Goal: Task Accomplishment & Management: Complete application form

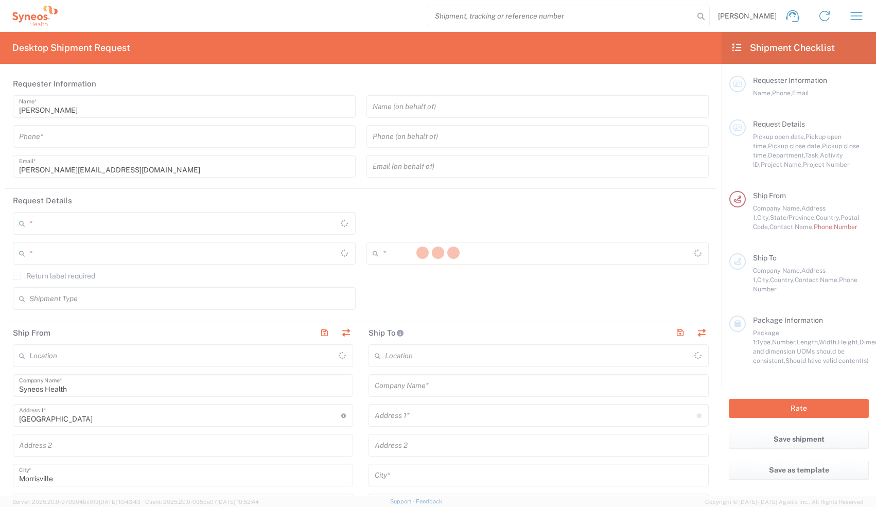
type input "[US_STATE]"
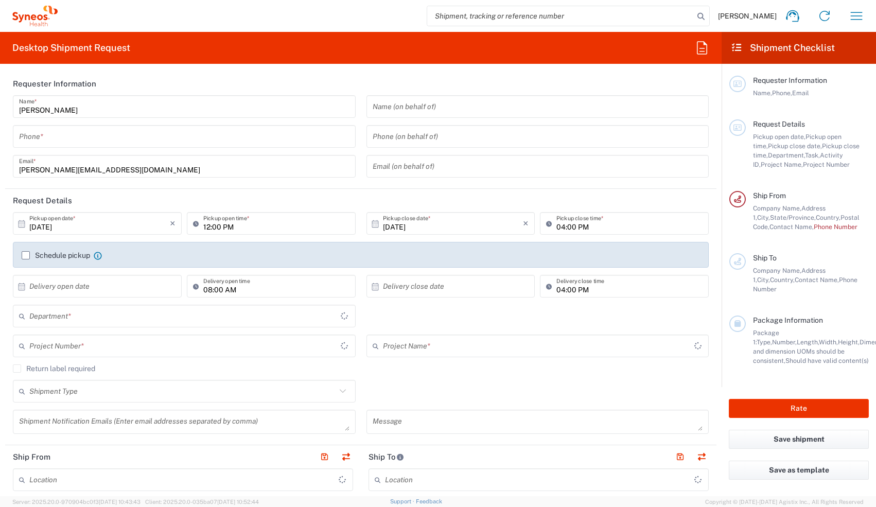
type input "[GEOGRAPHIC_DATA]"
type input "8350"
type input "Syneos Health, LLC-[GEOGRAPHIC_DATA] [GEOGRAPHIC_DATA] [GEOGRAPHIC_DATA]"
click at [260, 130] on input "tel" at bounding box center [184, 137] width 331 height 18
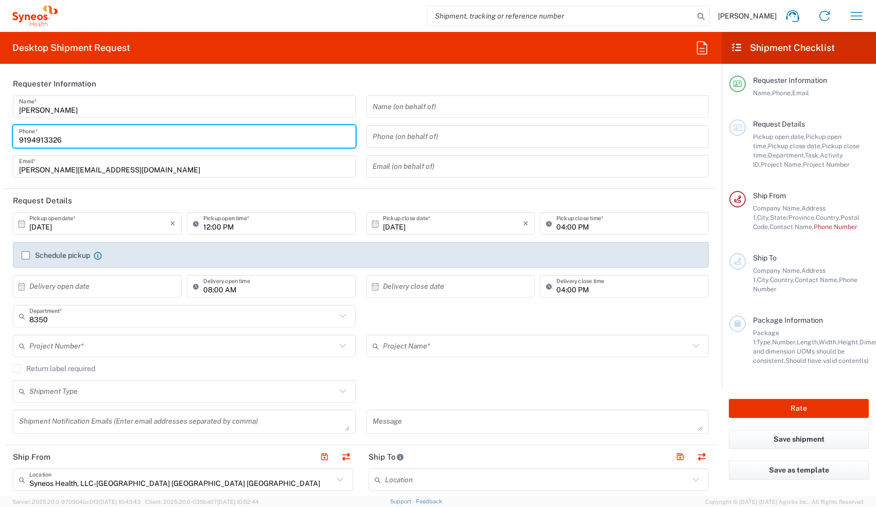
type input "9194913326"
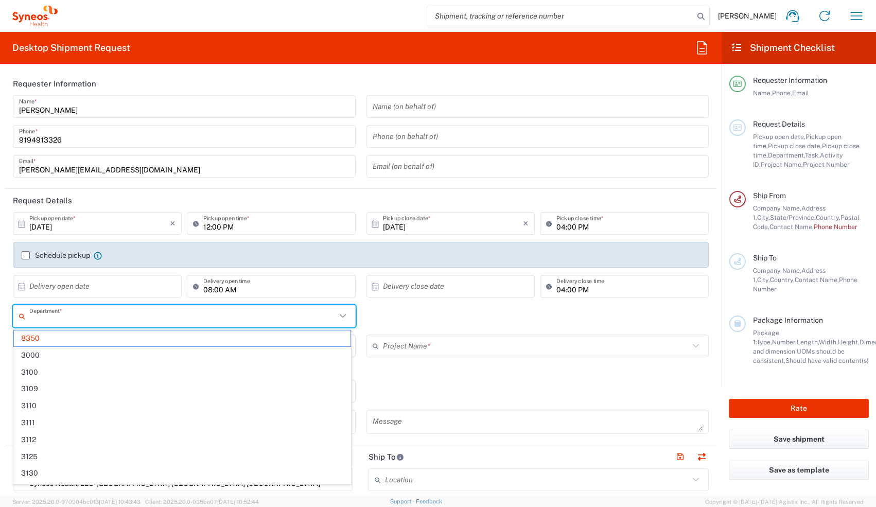
click at [214, 316] on input "text" at bounding box center [182, 316] width 307 height 18
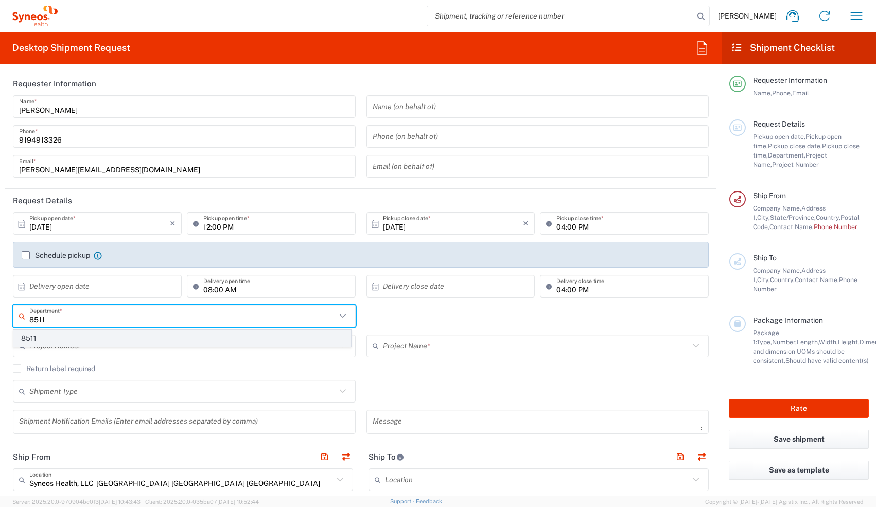
type input "8511"
click at [155, 345] on span "8511" at bounding box center [182, 339] width 337 height 16
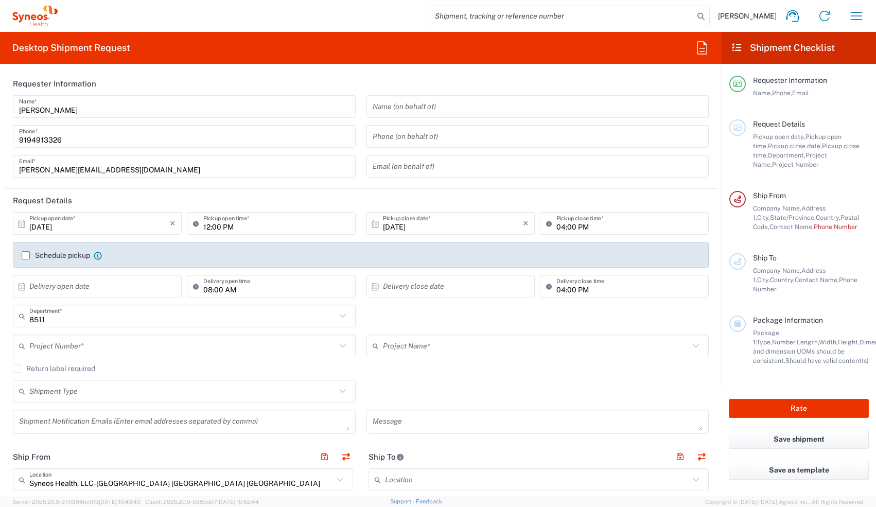
click at [155, 350] on input "text" at bounding box center [182, 346] width 307 height 18
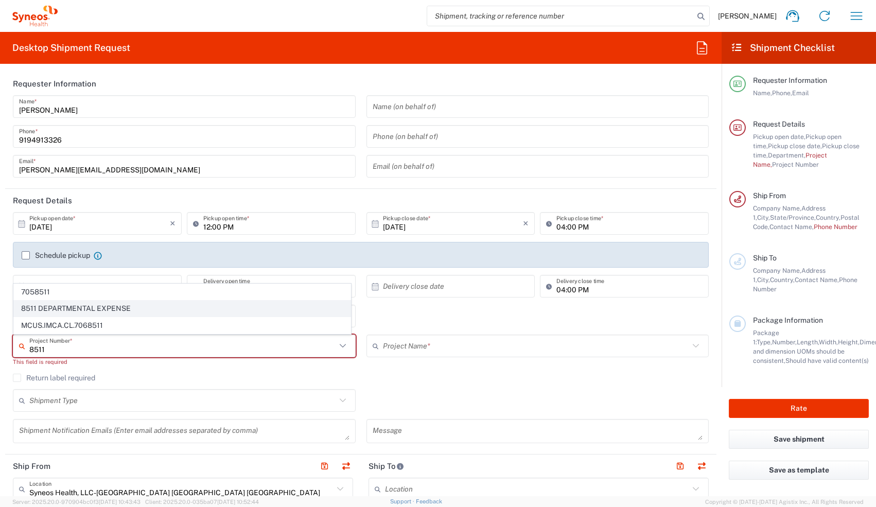
click at [138, 304] on span "8511 DEPARTMENTAL EXPENSE" at bounding box center [182, 309] width 337 height 16
type input "8511 DEPARTMENTAL EXPENSE"
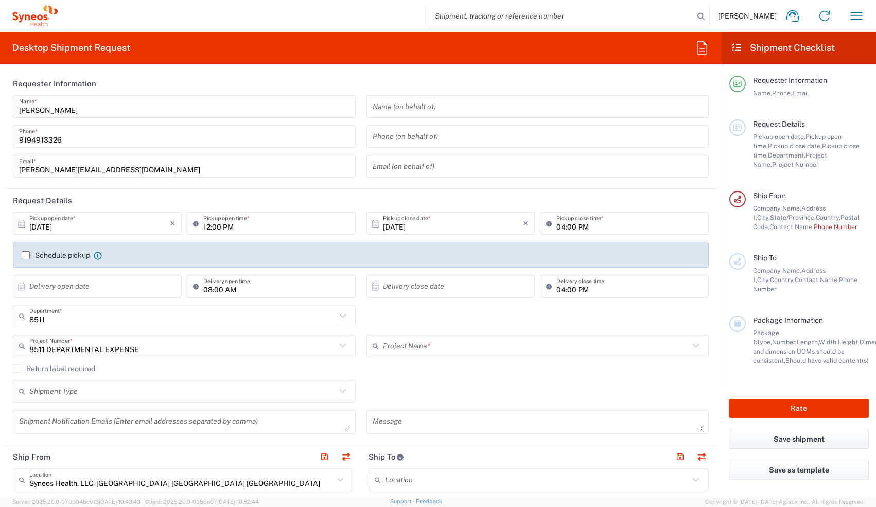
type input "8511 DEPARTMENTAL EXPENSE"
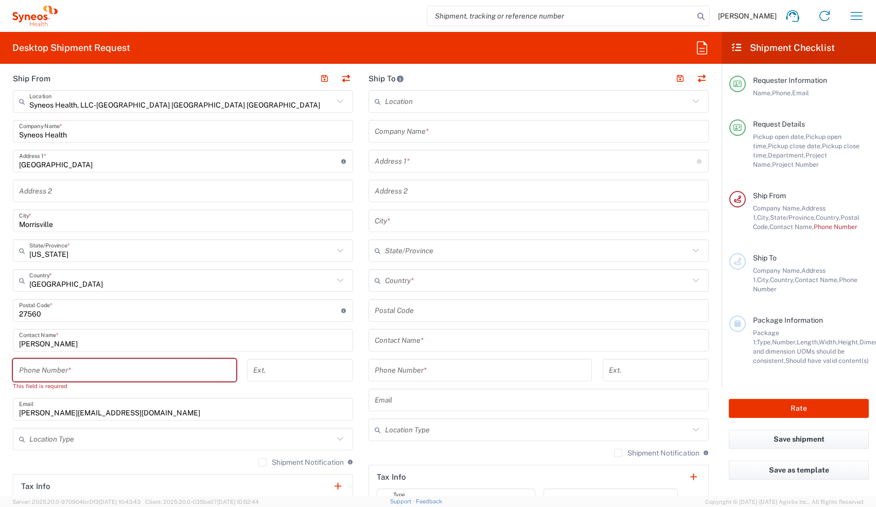
scroll to position [393, 0]
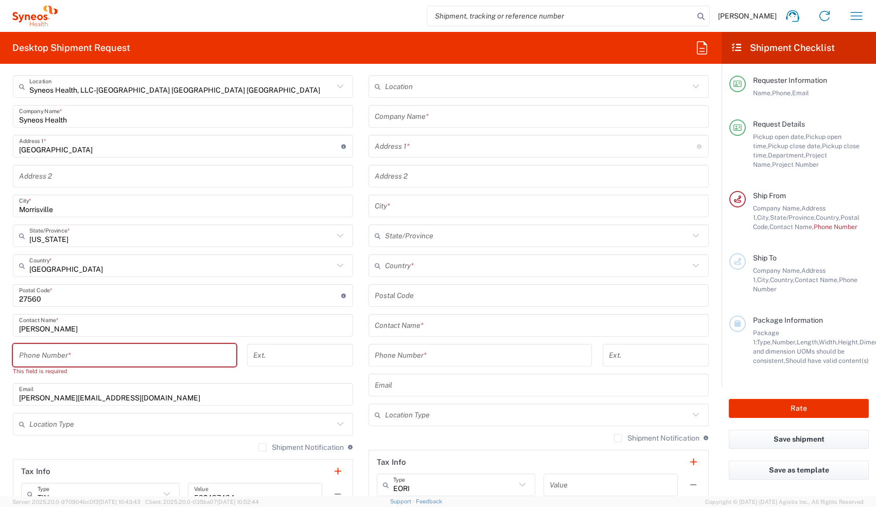
click at [168, 362] on input "tel" at bounding box center [124, 355] width 211 height 18
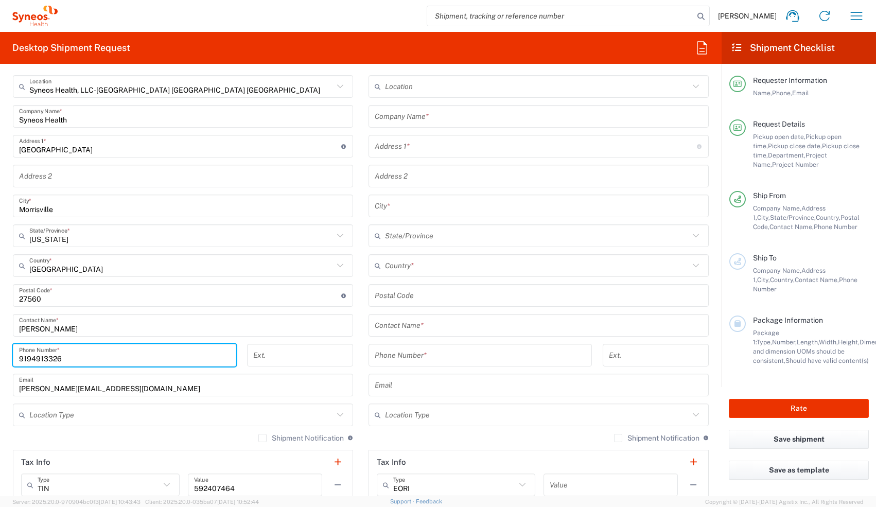
type input "9194913326"
click at [283, 383] on input "[PERSON_NAME][EMAIL_ADDRESS][DOMAIN_NAME]" at bounding box center [183, 385] width 328 height 18
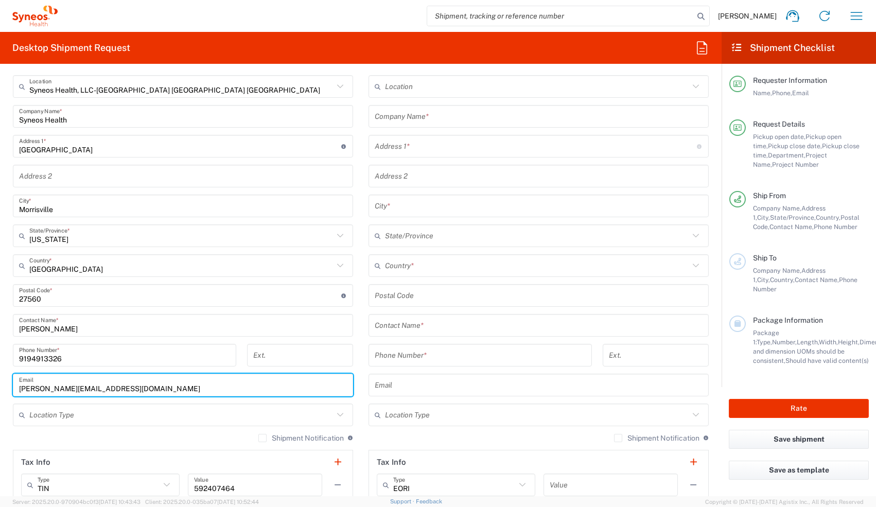
click at [324, 358] on input "tel" at bounding box center [300, 355] width 94 height 18
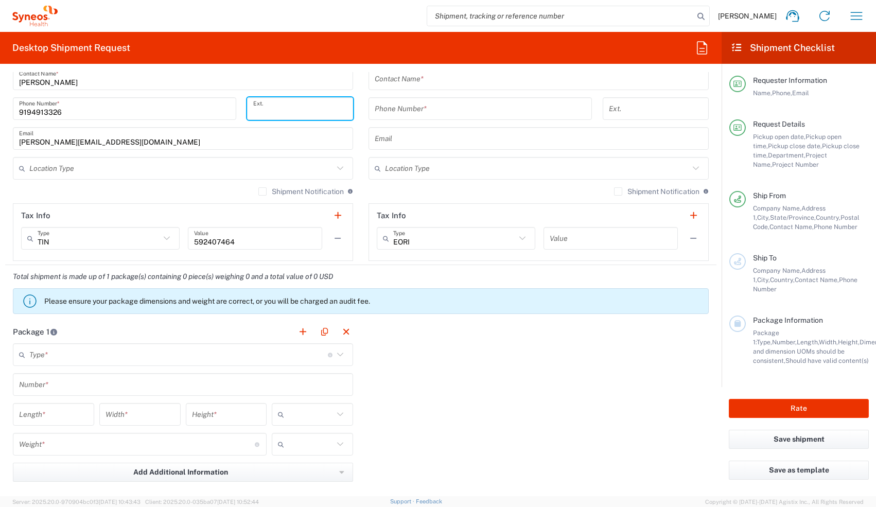
scroll to position [641, 0]
click at [266, 352] on input "text" at bounding box center [178, 354] width 299 height 18
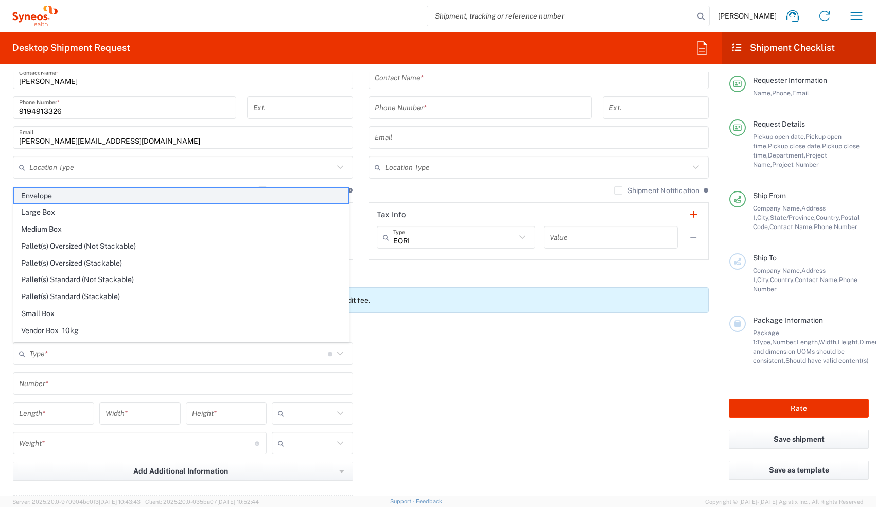
click at [208, 192] on span "Envelope" at bounding box center [181, 196] width 335 height 16
type input "Envelope"
type input "1"
type input "9.5"
type input "12.5"
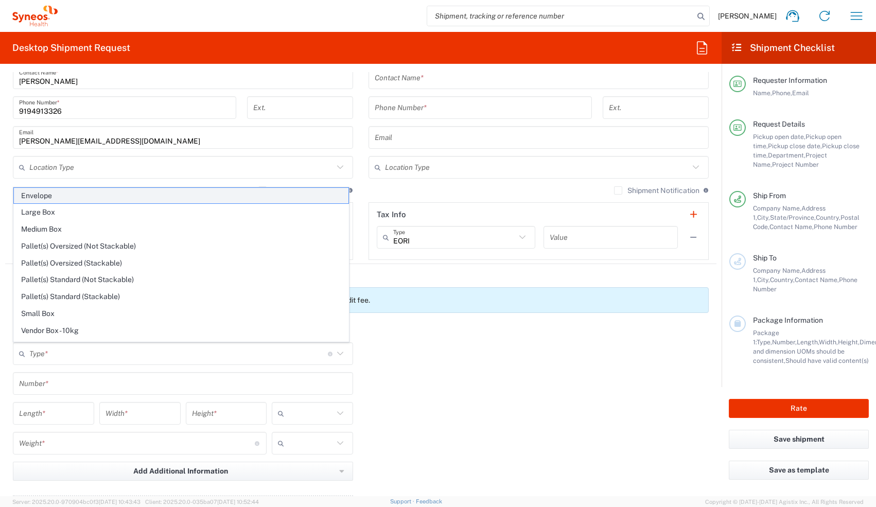
type input "0.25"
type input "in"
type input "0.45"
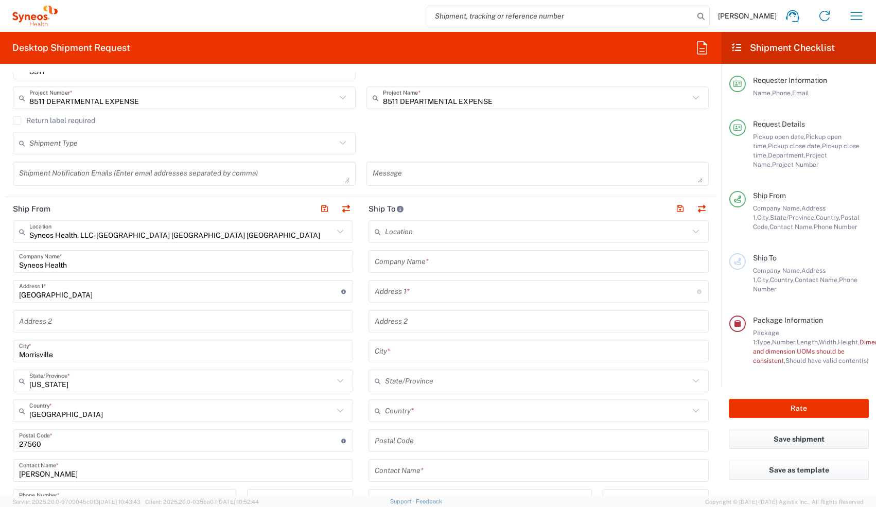
scroll to position [258, 0]
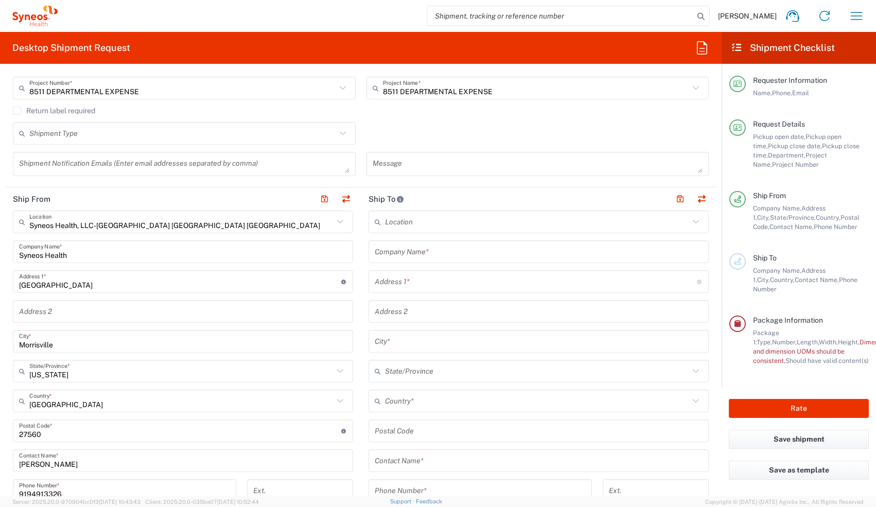
click at [560, 260] on div "Company Name *" at bounding box center [539, 251] width 340 height 23
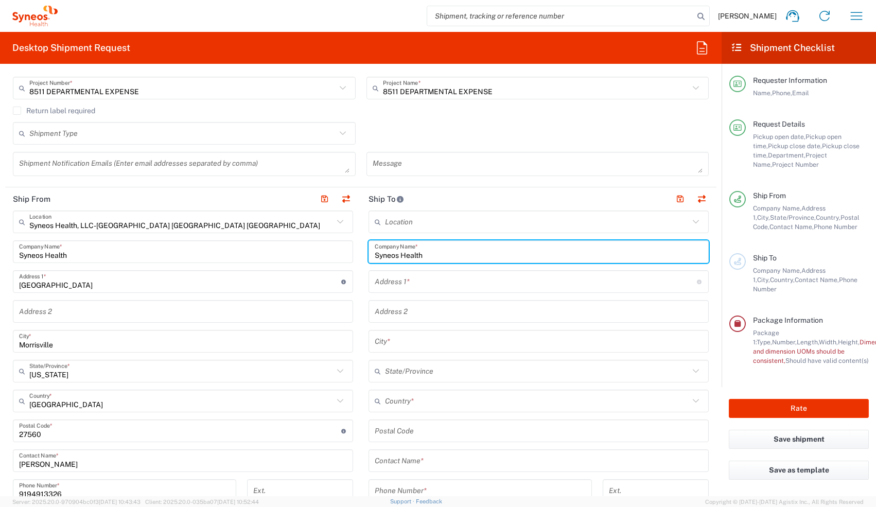
type input "Syneos Health"
click at [576, 271] on div "Address 1 * For cross streets use street names with '&' or 'and' in between. Fo…" at bounding box center [539, 281] width 340 height 23
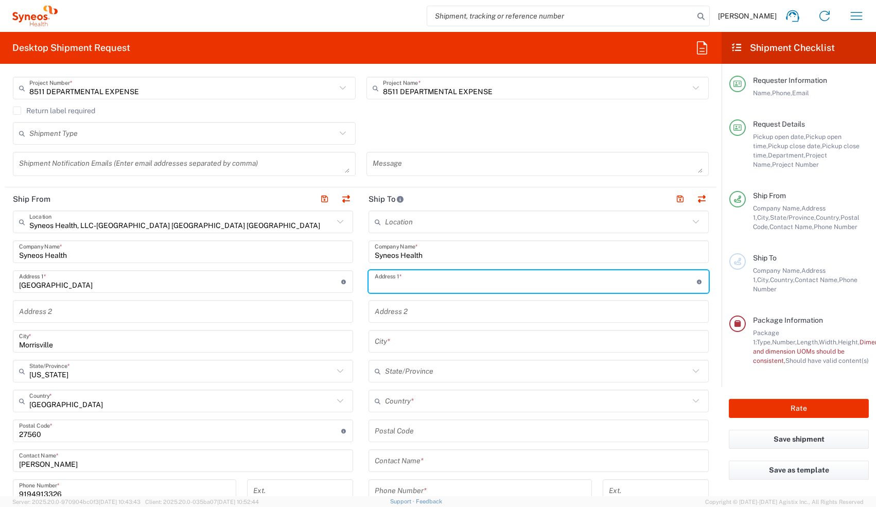
click at [575, 287] on input "text" at bounding box center [536, 282] width 322 height 18
type input "[STREET_ADDRESS]"
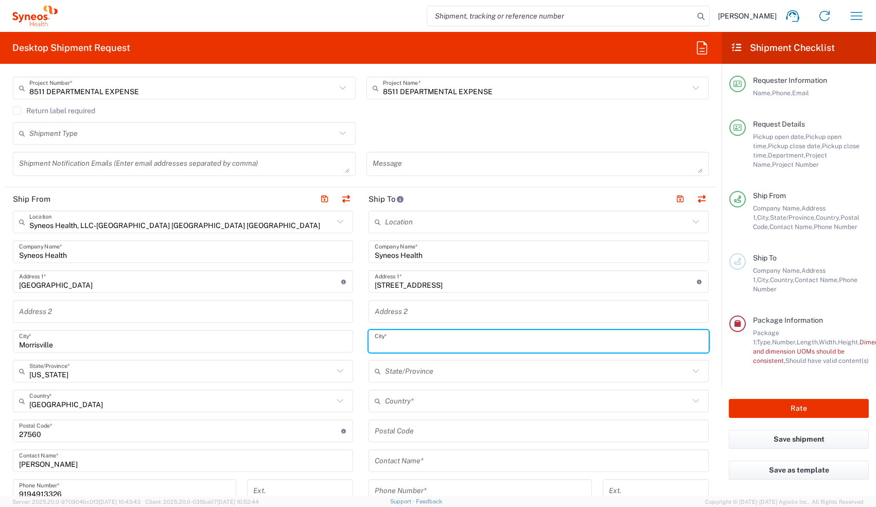
click at [517, 340] on input "text" at bounding box center [539, 342] width 328 height 18
type input "Bridgewater"
click at [486, 373] on input "text" at bounding box center [537, 371] width 304 height 18
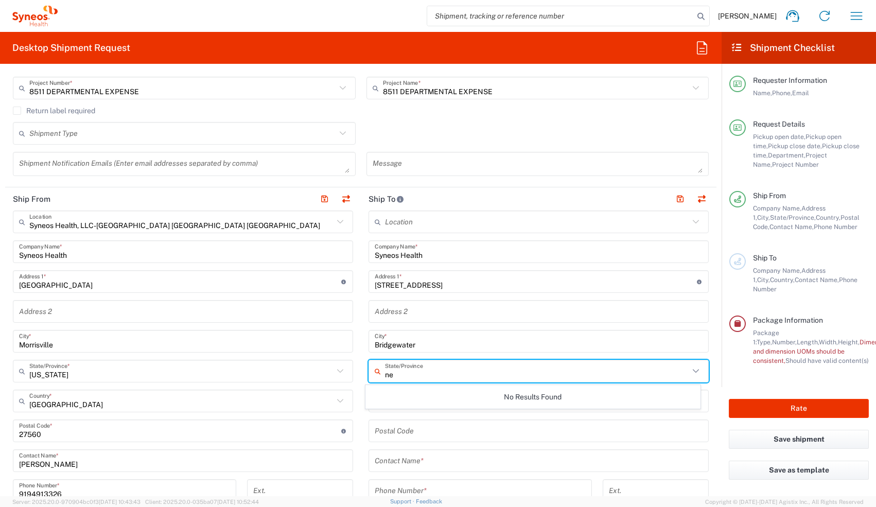
type input "n"
click at [450, 439] on input "undefined" at bounding box center [539, 431] width 328 height 18
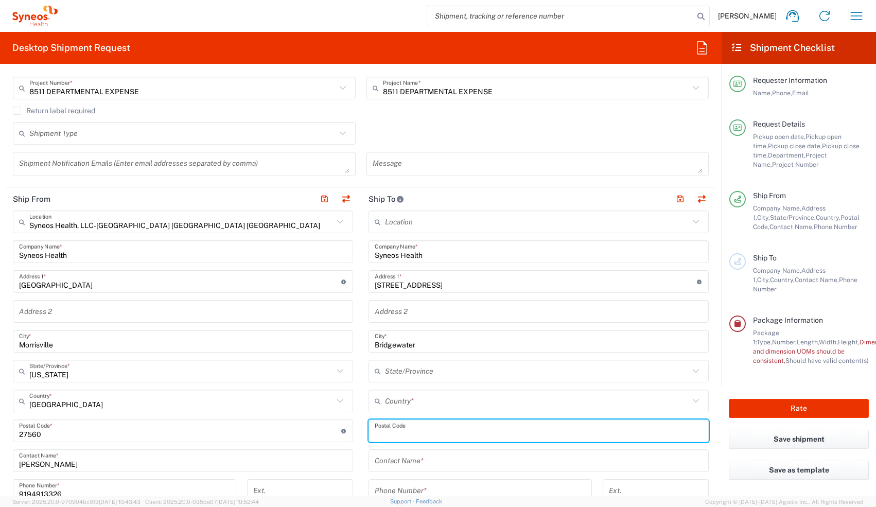
click at [385, 406] on input "text" at bounding box center [537, 401] width 304 height 18
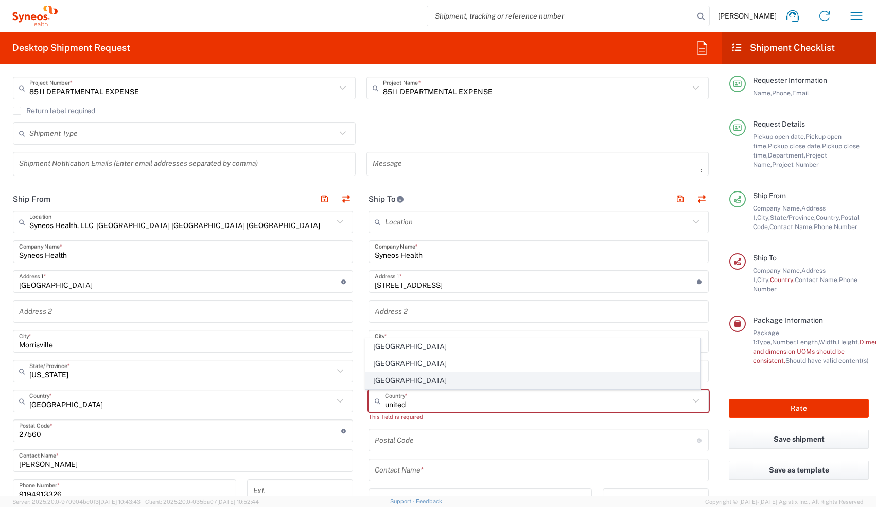
click at [377, 381] on span "[GEOGRAPHIC_DATA]" at bounding box center [533, 381] width 335 height 16
type input "[GEOGRAPHIC_DATA]"
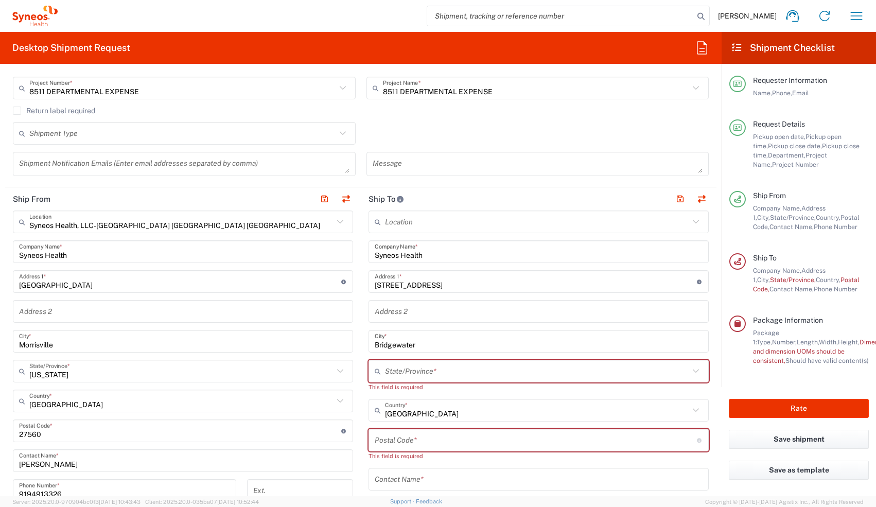
click at [423, 371] on input "text" at bounding box center [537, 371] width 304 height 18
click at [385, 349] on span "[US_STATE]" at bounding box center [533, 351] width 335 height 16
type input "[US_STATE]"
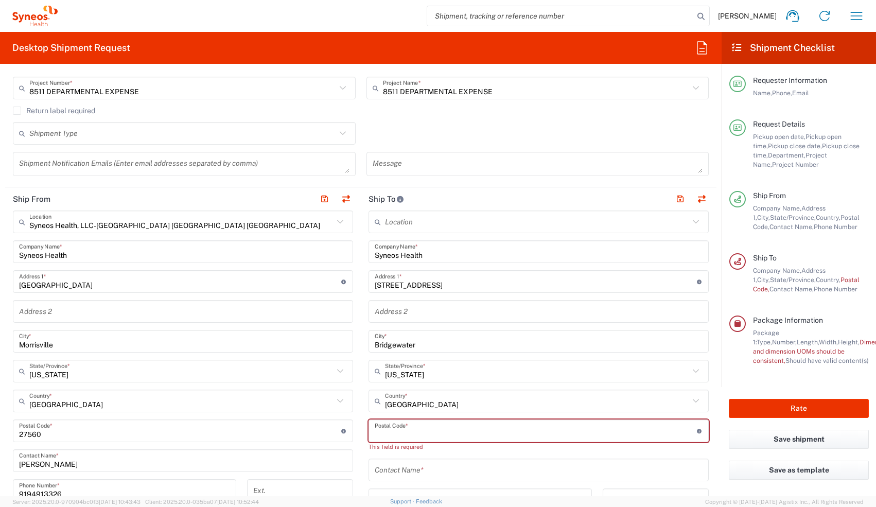
click at [380, 428] on input "undefined" at bounding box center [536, 431] width 322 height 18
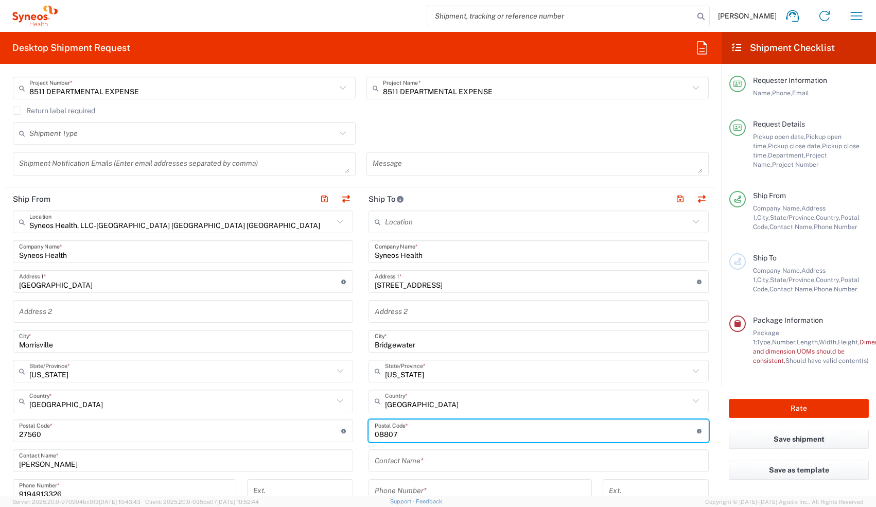
type input "08807"
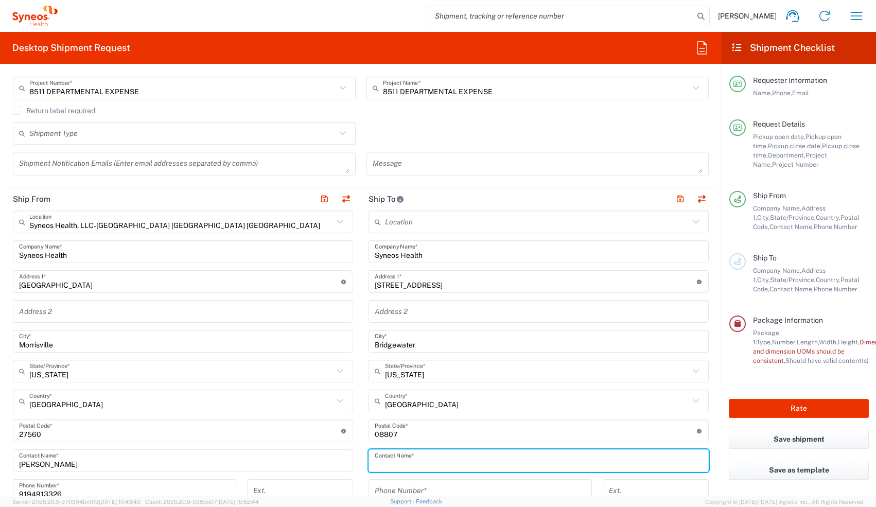
click at [395, 467] on input "text" at bounding box center [539, 461] width 328 height 18
type input "[PERSON_NAME]"
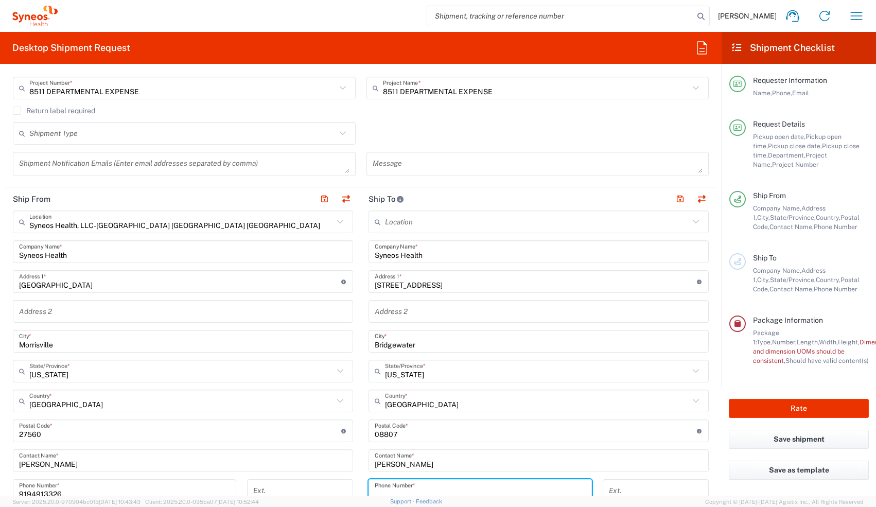
click at [462, 482] on input "tel" at bounding box center [480, 491] width 211 height 18
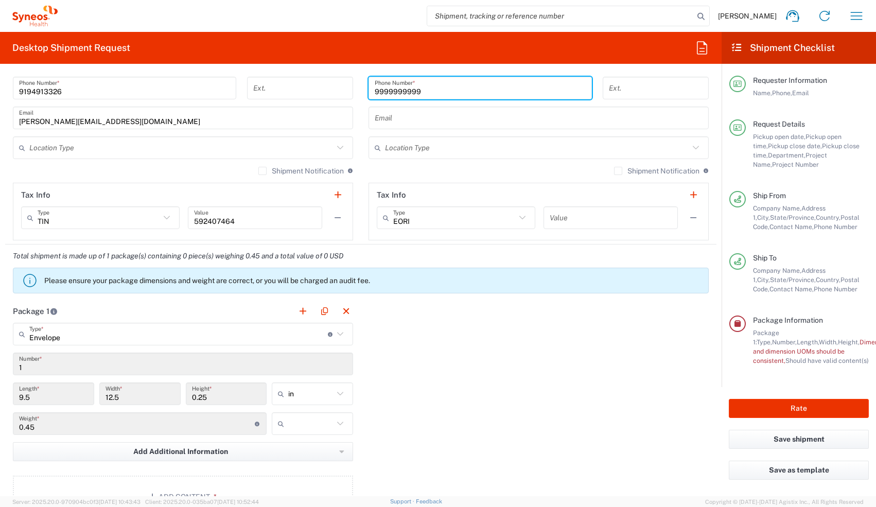
scroll to position [663, 0]
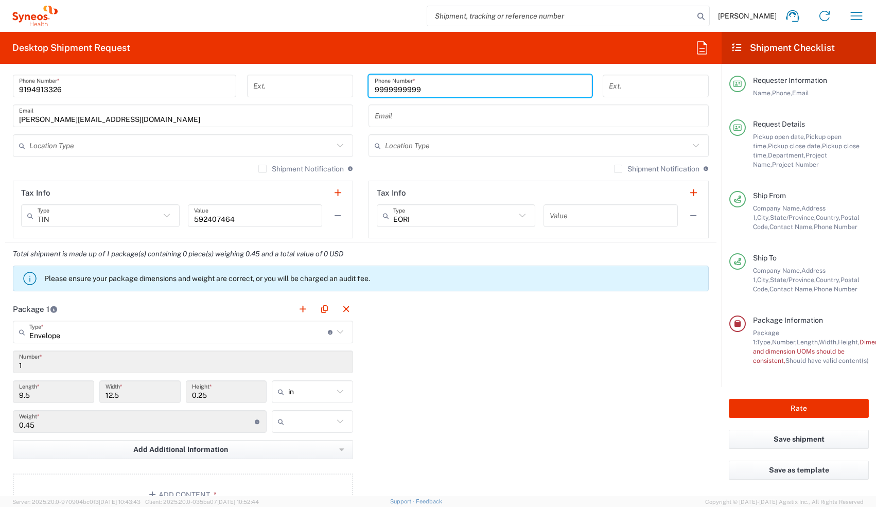
type input "9999999999"
click at [299, 421] on input "text" at bounding box center [310, 421] width 45 height 16
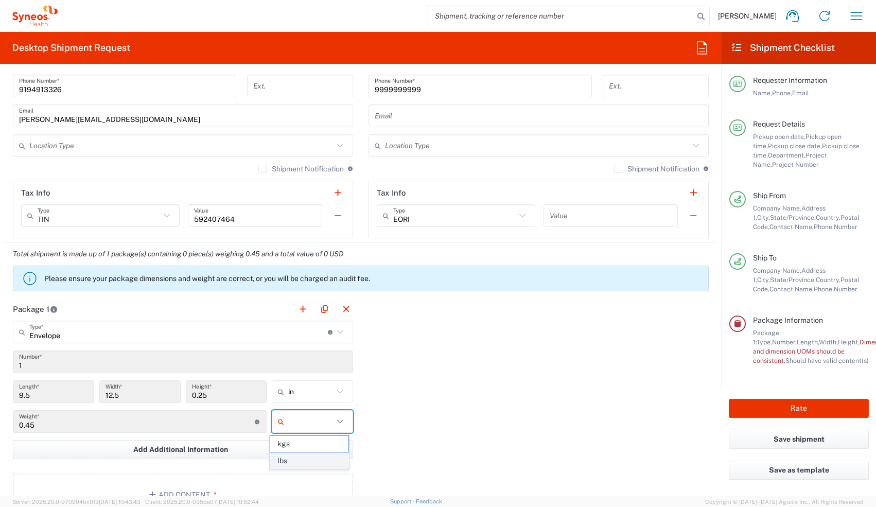
click at [299, 458] on span "lbs" at bounding box center [309, 461] width 78 height 16
type input "lbs"
click at [262, 485] on button "Add Content *" at bounding box center [183, 495] width 340 height 42
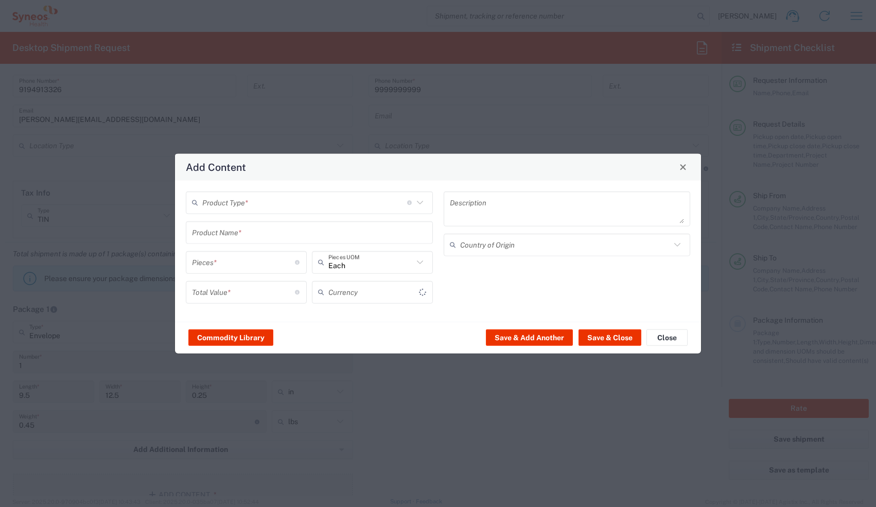
type input "US Dollar"
click at [271, 197] on input "text" at bounding box center [304, 203] width 205 height 18
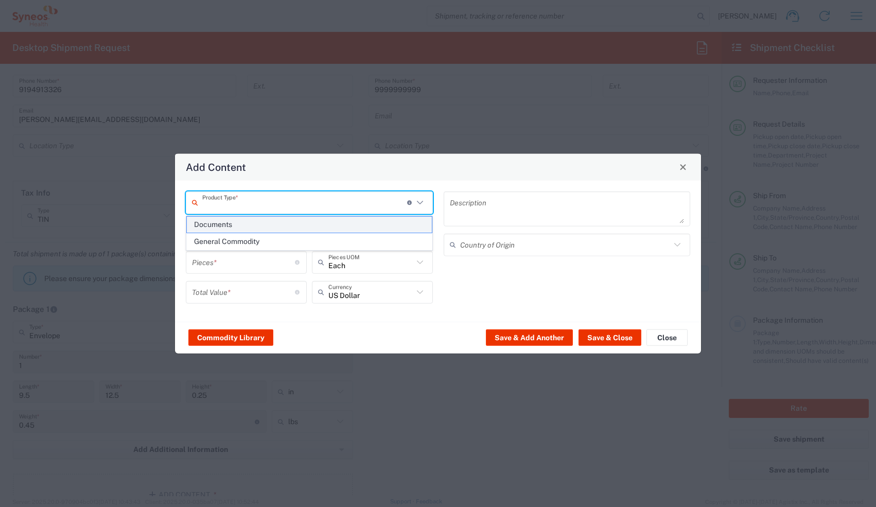
click at [262, 225] on span "Documents" at bounding box center [309, 225] width 245 height 16
type input "Documents"
type input "1"
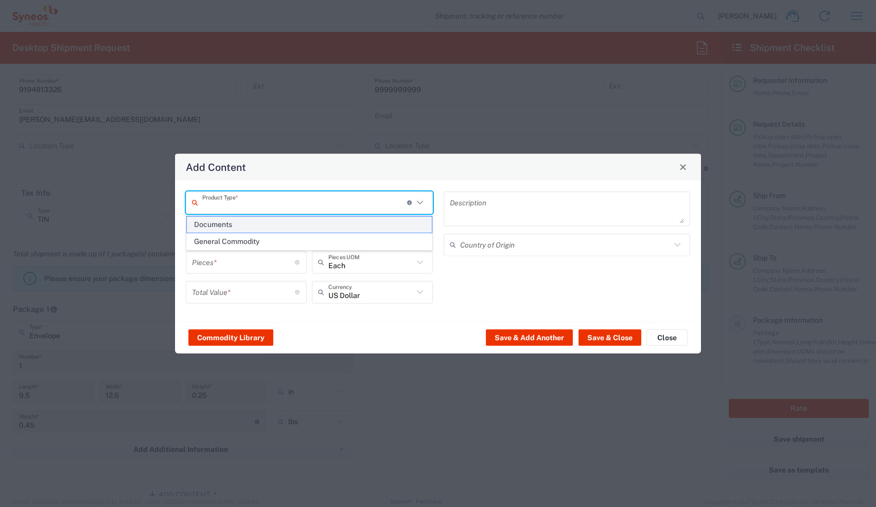
type textarea "Documents"
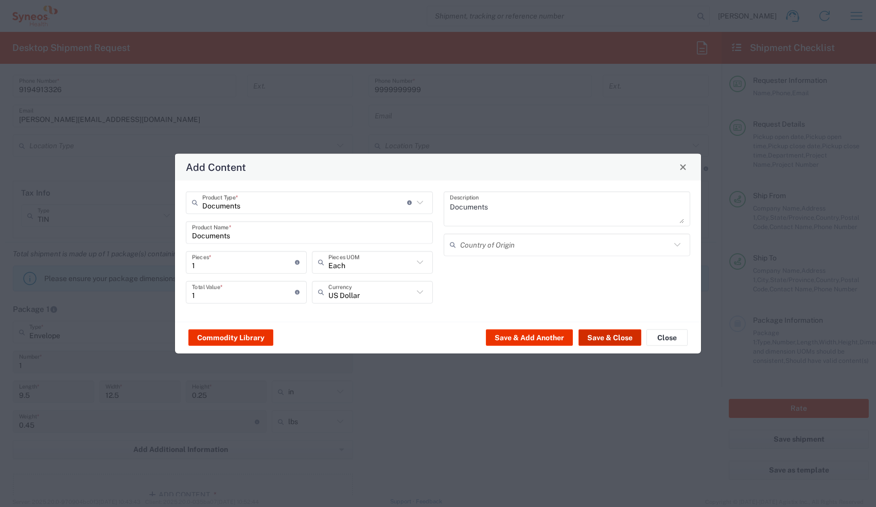
click at [593, 333] on button "Save & Close" at bounding box center [610, 337] width 63 height 16
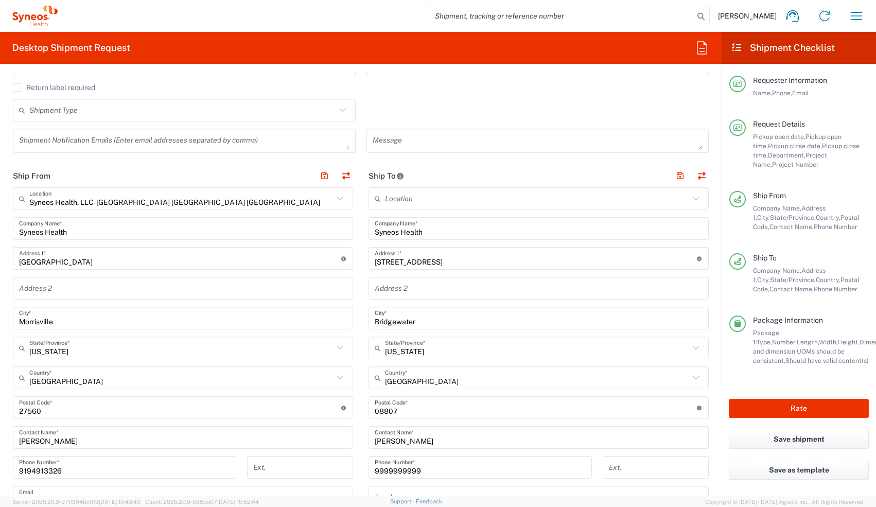
scroll to position [0, 0]
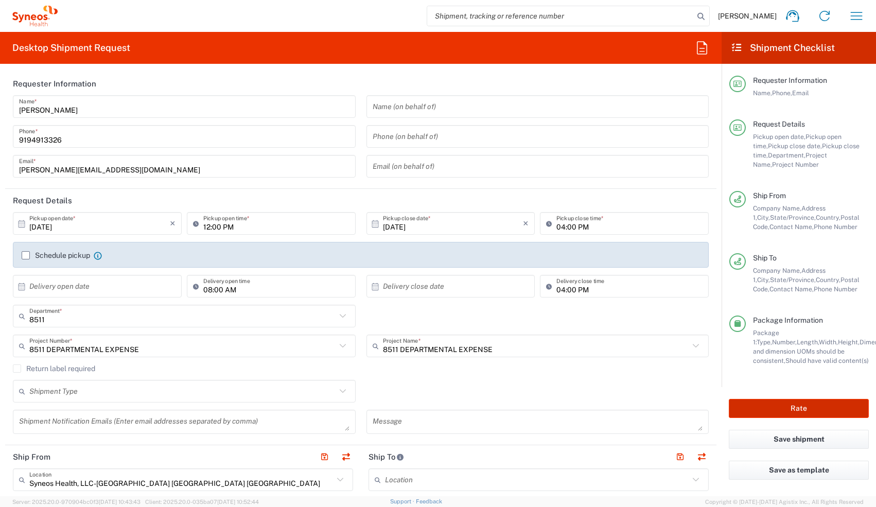
click at [796, 407] on button "Rate" at bounding box center [799, 408] width 140 height 19
type input "8511 DEPARTMENTAL EXPENSE"
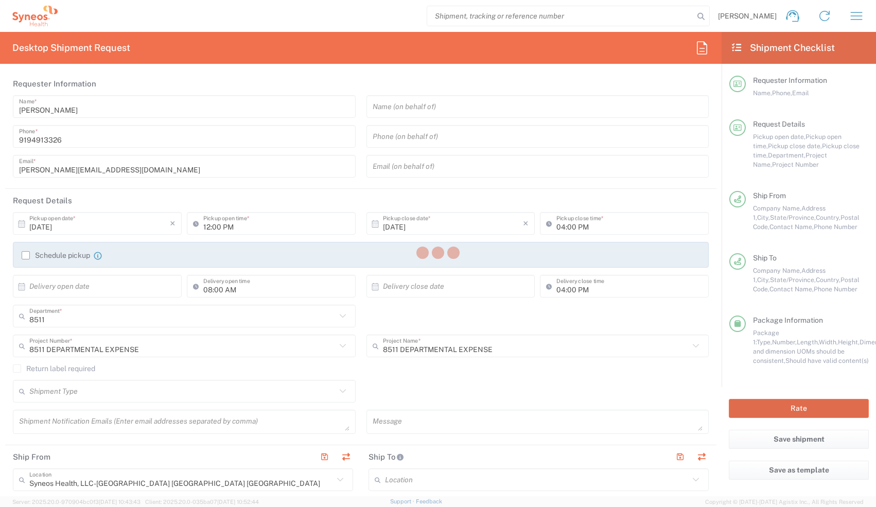
click at [729, 399] on button "Rate" at bounding box center [799, 408] width 140 height 19
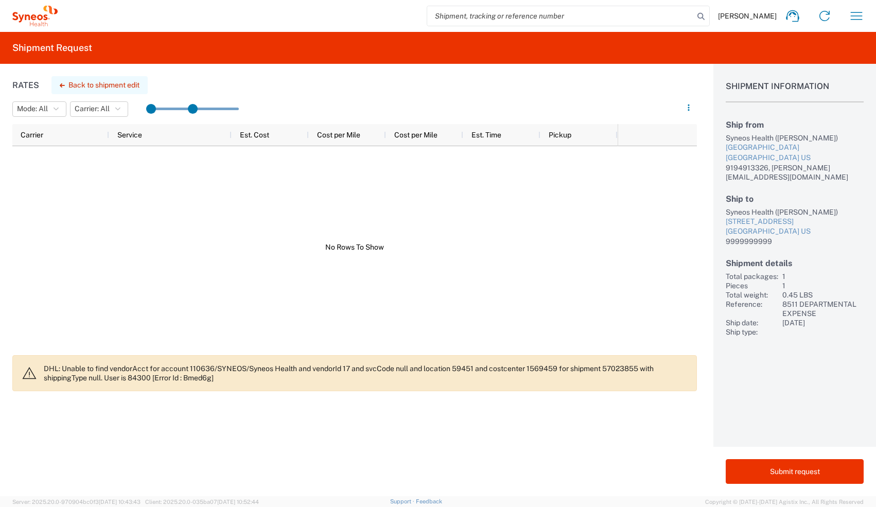
click at [80, 82] on button "Back to shipment edit" at bounding box center [99, 85] width 96 height 18
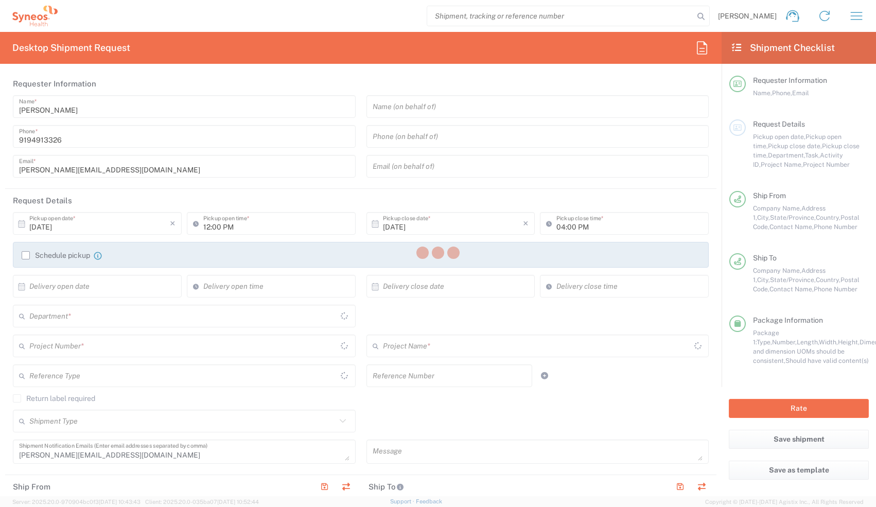
type input "[US_STATE]"
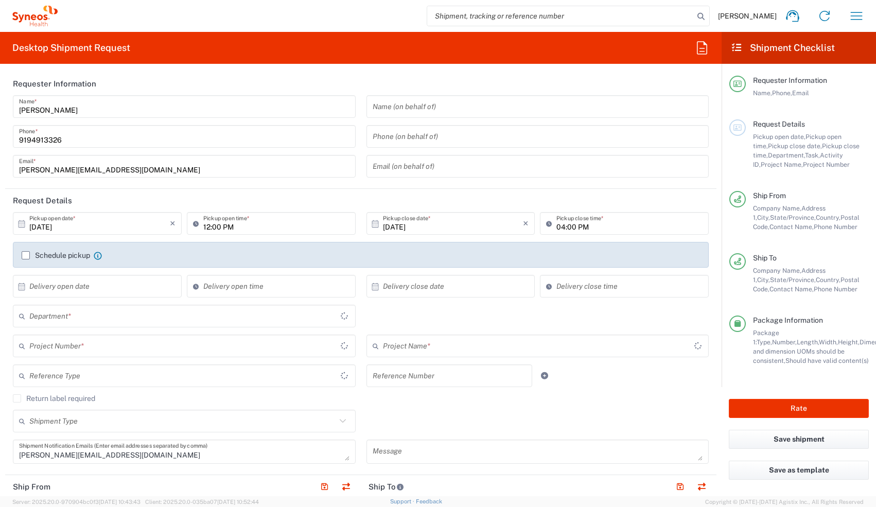
type input "[US_STATE]"
type input "Envelope"
type input "8511 DEPARTMENTAL EXPENSE"
type input "8511"
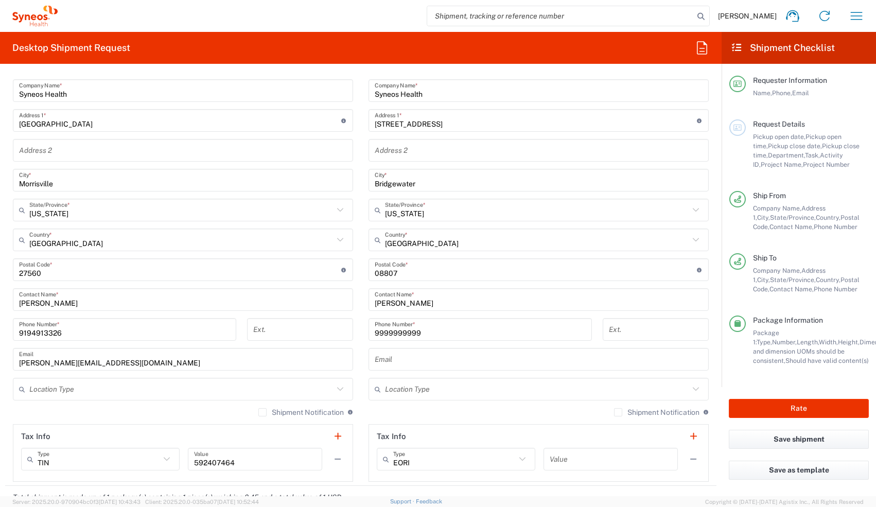
scroll to position [448, 0]
drag, startPoint x: 481, startPoint y: 152, endPoint x: 481, endPoint y: 142, distance: 10.3
click at [481, 152] on input "text" at bounding box center [539, 152] width 328 height 18
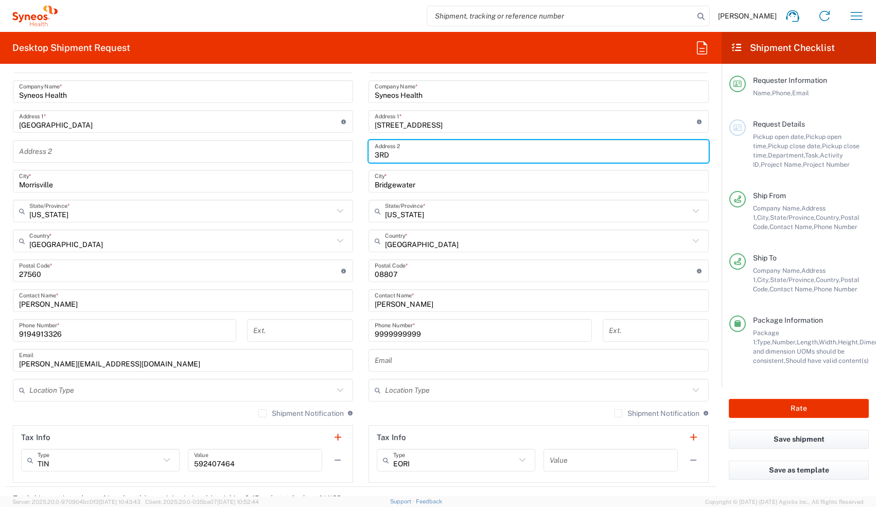
type input "3RD Floor"
click at [476, 189] on input "Bridgewater" at bounding box center [539, 181] width 328 height 18
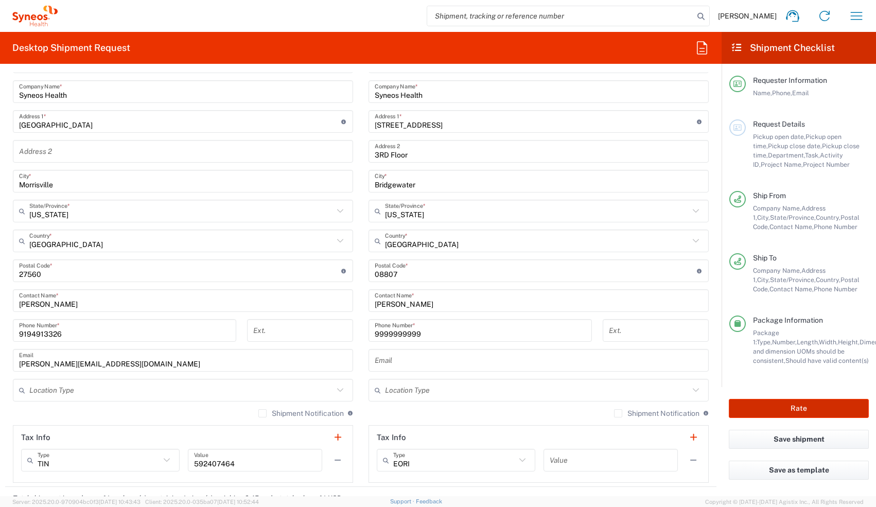
click at [737, 407] on button "Rate" at bounding box center [799, 408] width 140 height 19
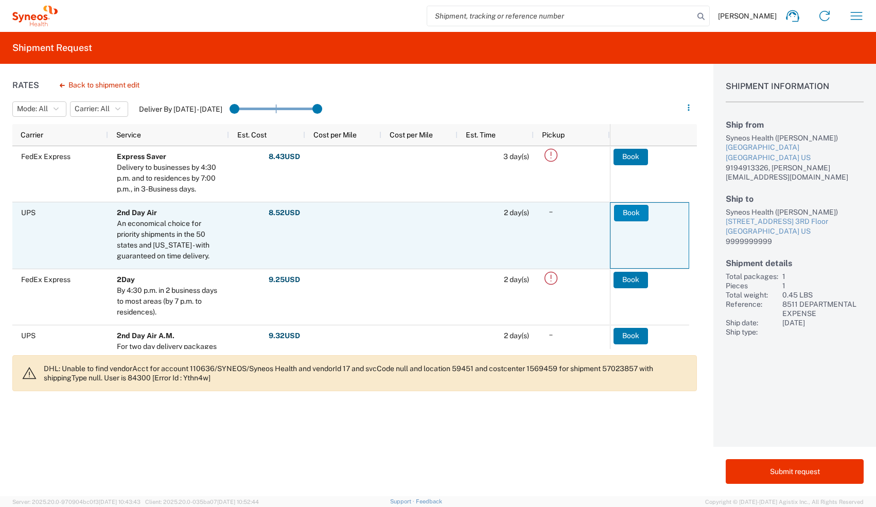
click at [646, 212] on button "Book" at bounding box center [631, 213] width 34 height 16
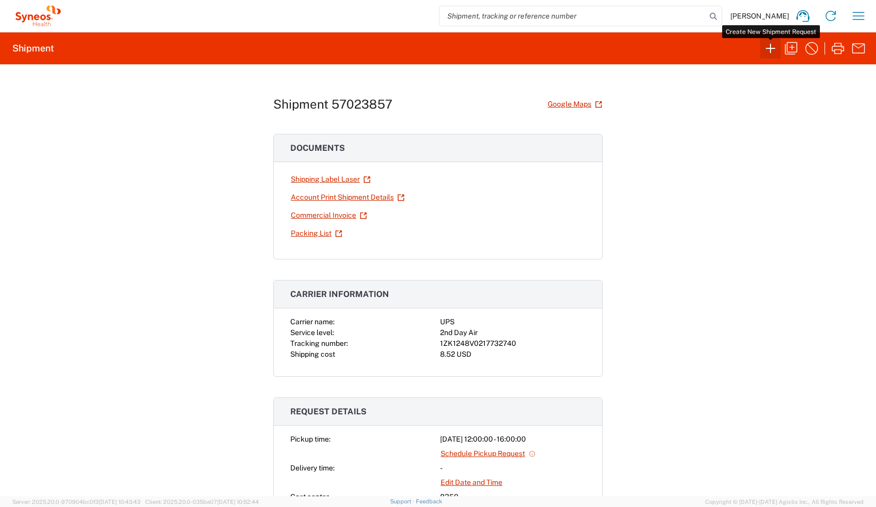
click at [770, 53] on icon "button" at bounding box center [770, 48] width 16 height 16
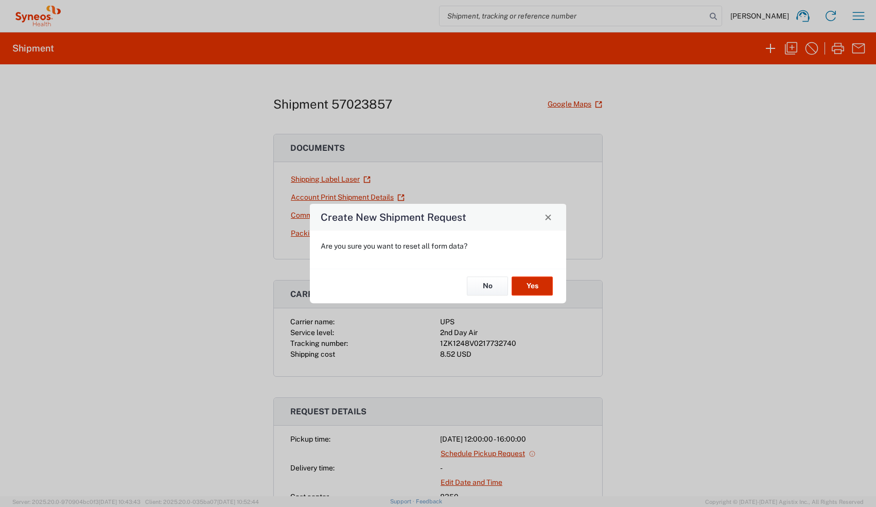
click at [539, 280] on button "Yes" at bounding box center [532, 286] width 41 height 19
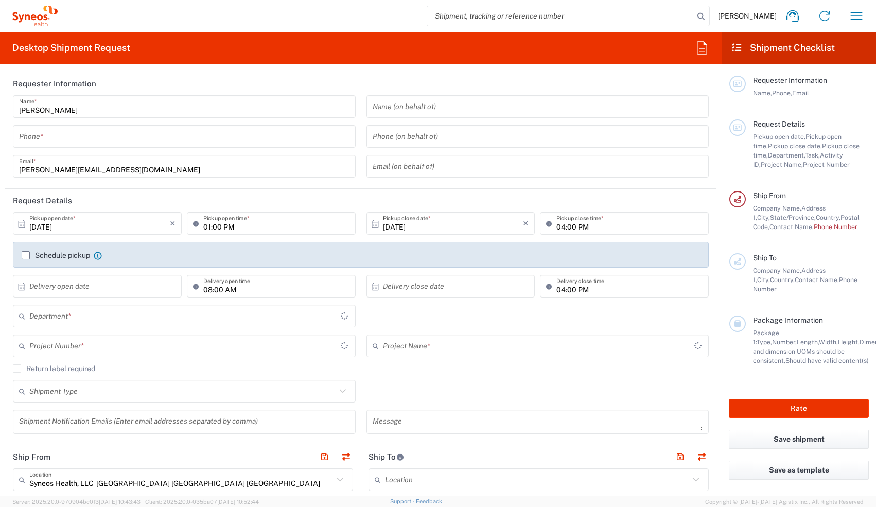
type input "[US_STATE]"
type input "8350"
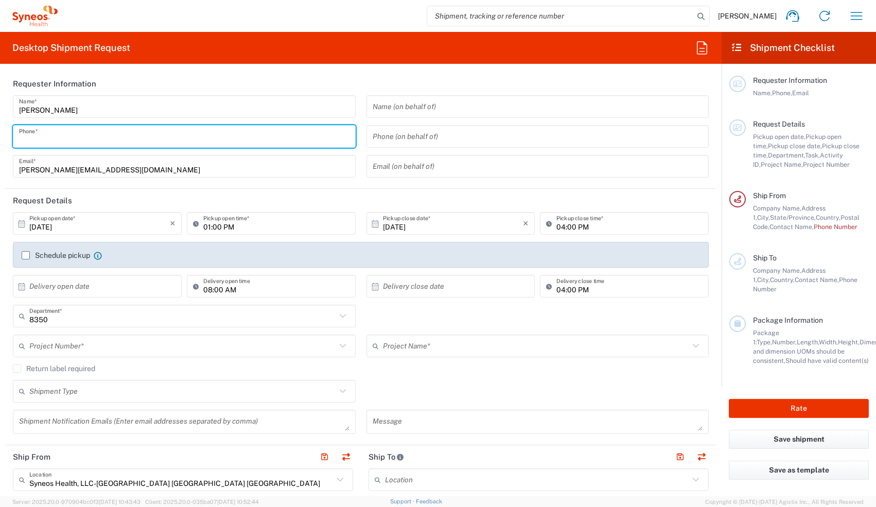
click at [155, 129] on input "tel" at bounding box center [184, 137] width 331 height 18
type input "9194913326"
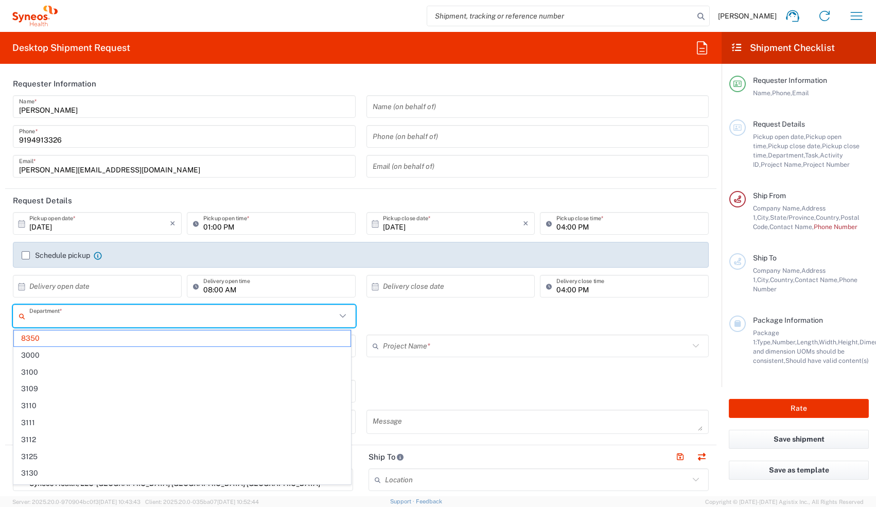
click at [137, 322] on input "text" at bounding box center [182, 316] width 307 height 18
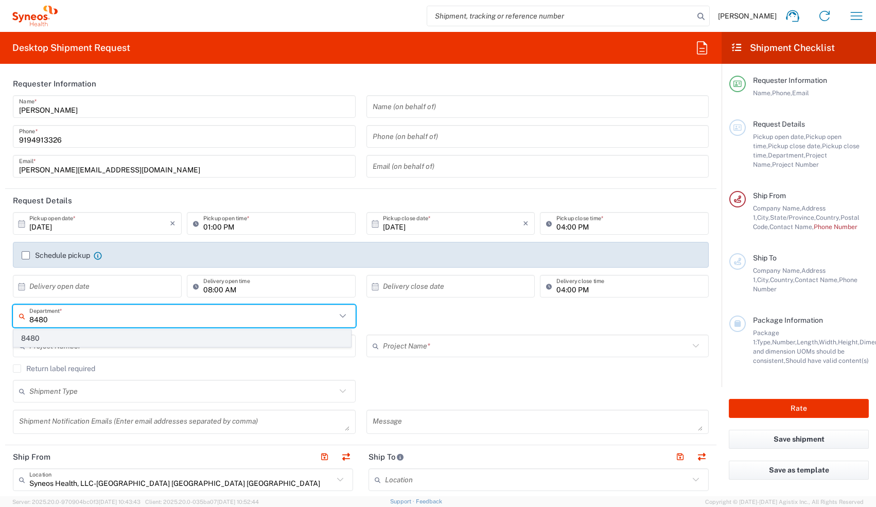
type input "8480"
click at [127, 342] on span "8480" at bounding box center [182, 339] width 337 height 16
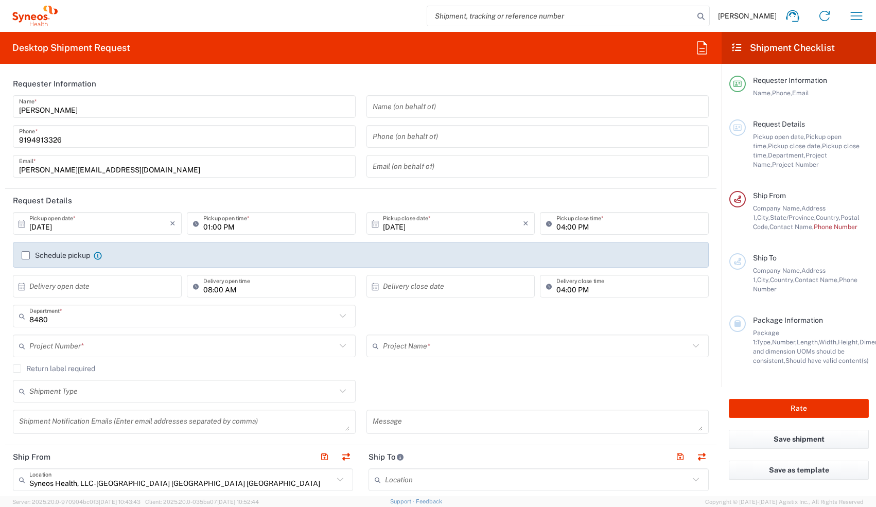
click at [122, 348] on input "text" at bounding box center [182, 346] width 307 height 18
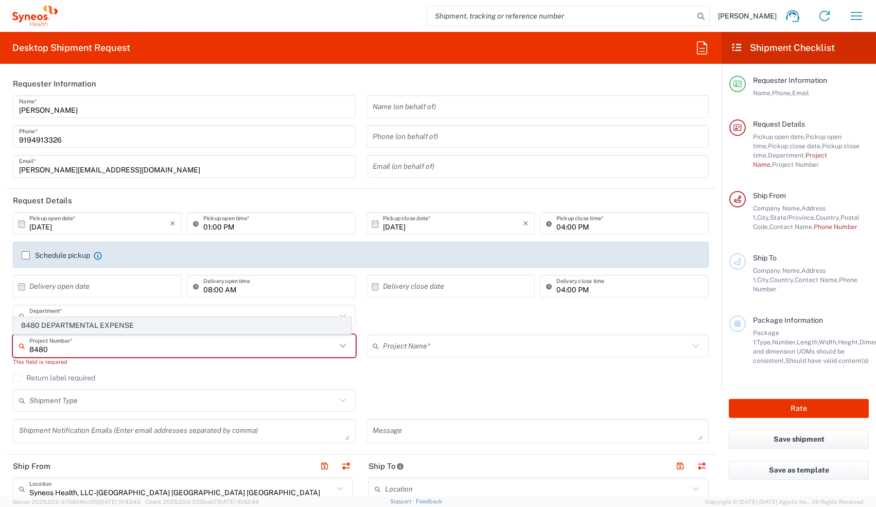
click at [203, 327] on span "8480 DEPARTMENTAL EXPENSE" at bounding box center [182, 326] width 337 height 16
type input "8480 DEPARTMENTAL EXPENSE"
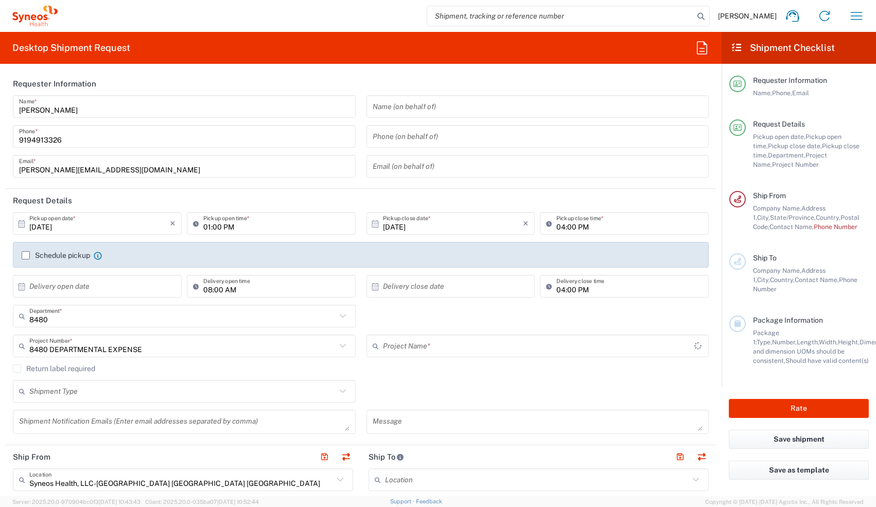
type input "8480 DEPARTMENTAL EXPENSE"
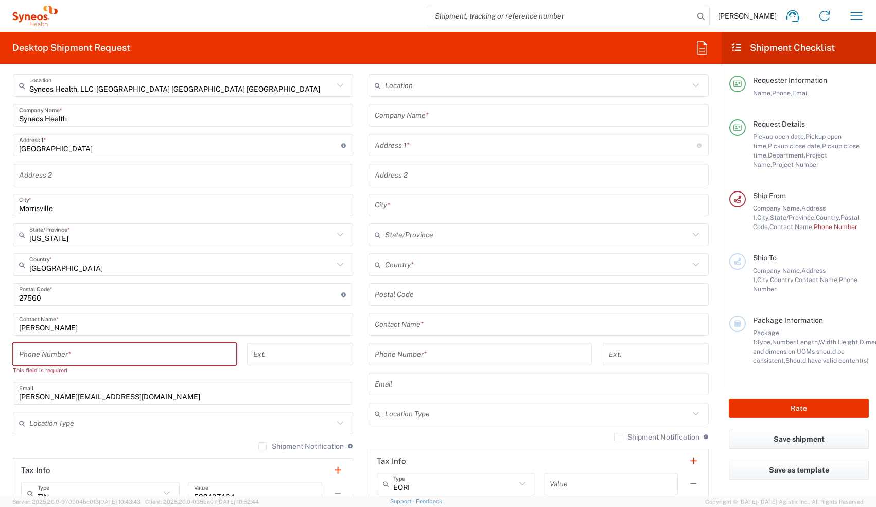
scroll to position [410, 0]
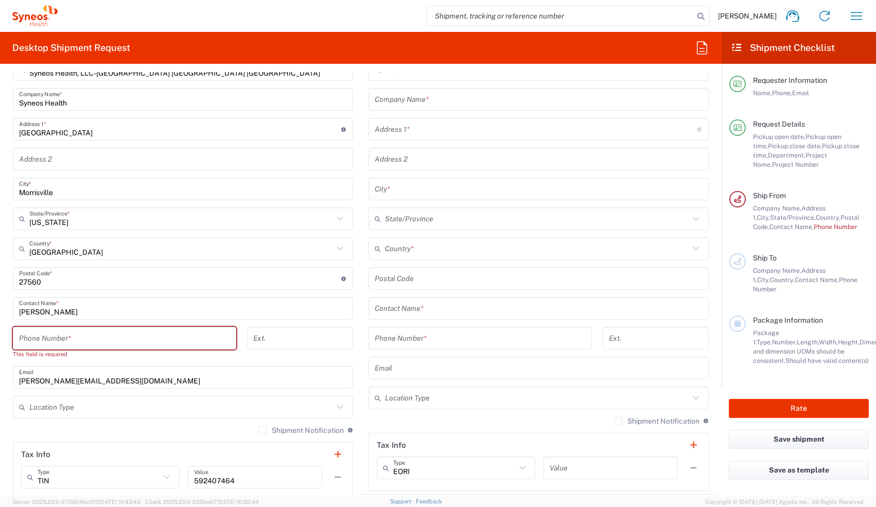
click at [206, 336] on input "tel" at bounding box center [124, 338] width 211 height 18
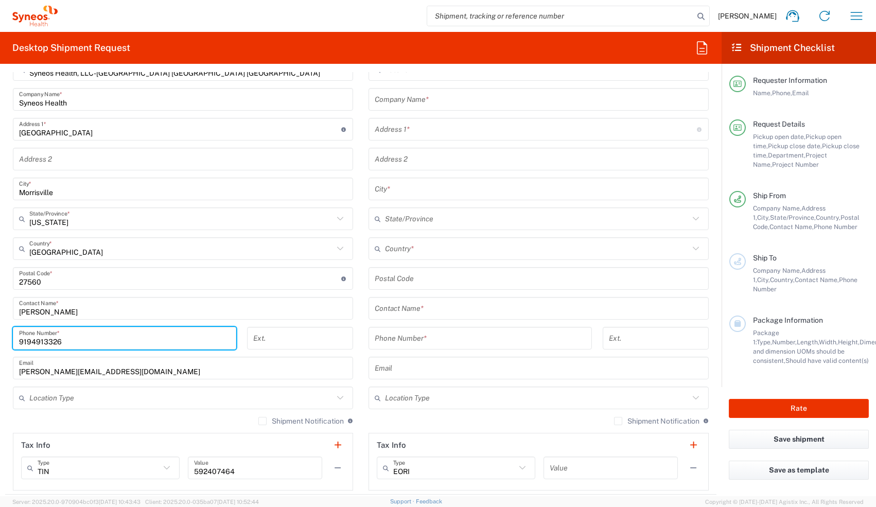
type input "9194913326"
click at [433, 93] on input "text" at bounding box center [539, 100] width 328 height 18
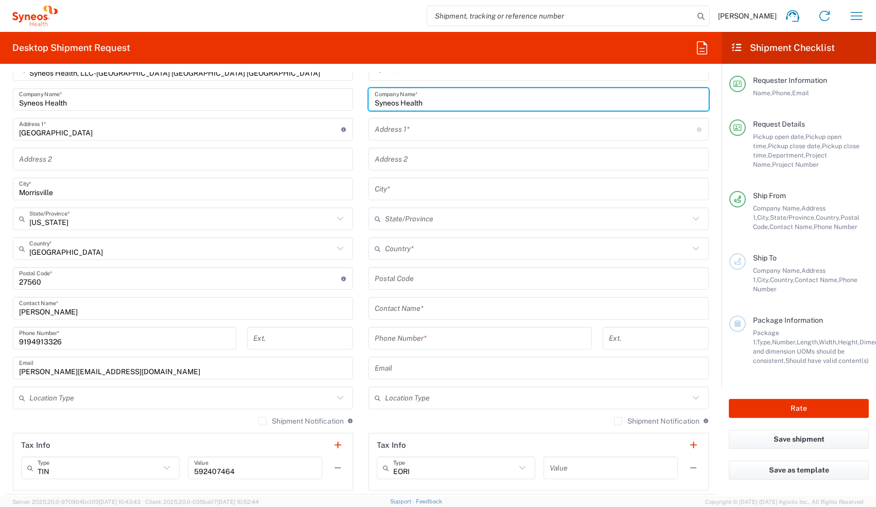
type input "Syneos Health"
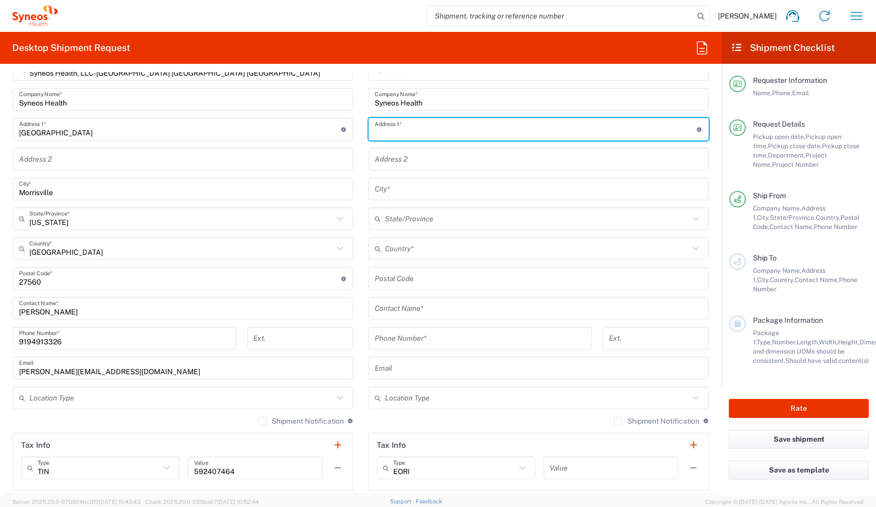
click at [439, 120] on input "text" at bounding box center [536, 129] width 322 height 18
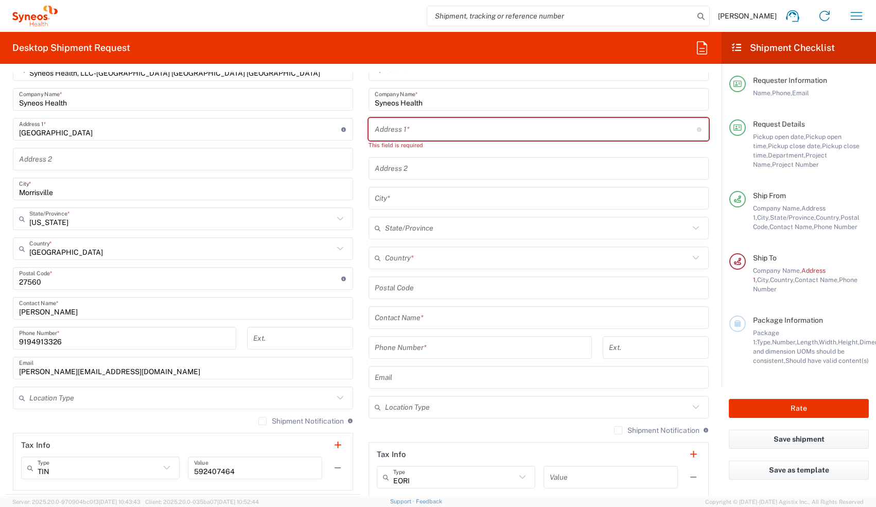
click at [735, 163] on agx-form-checklist-section "Request Details Pickup open date, Pickup open time, Pickup close date, Pickup c…" at bounding box center [799, 144] width 140 height 50
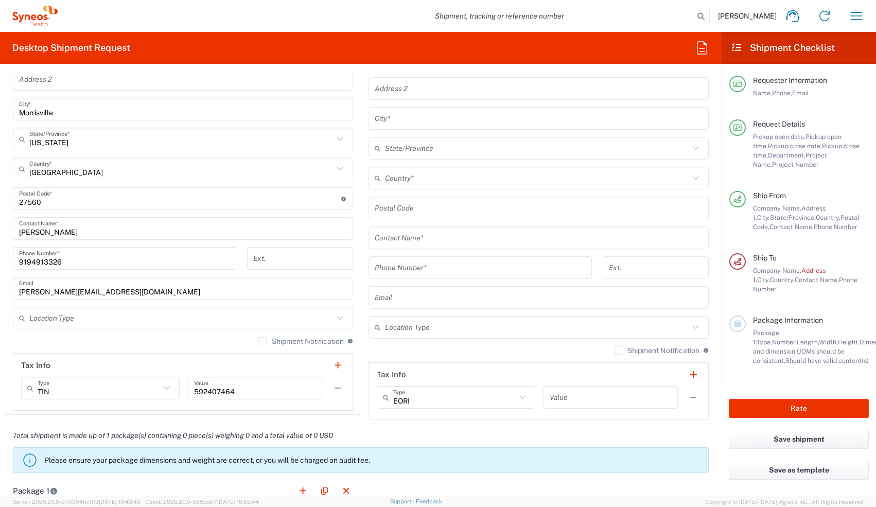
scroll to position [494, 0]
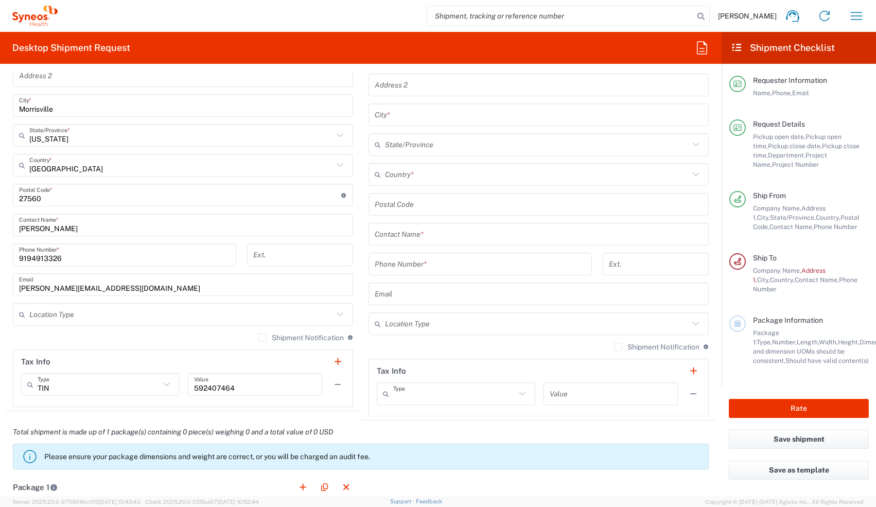
click at [508, 400] on input "text" at bounding box center [454, 394] width 123 height 18
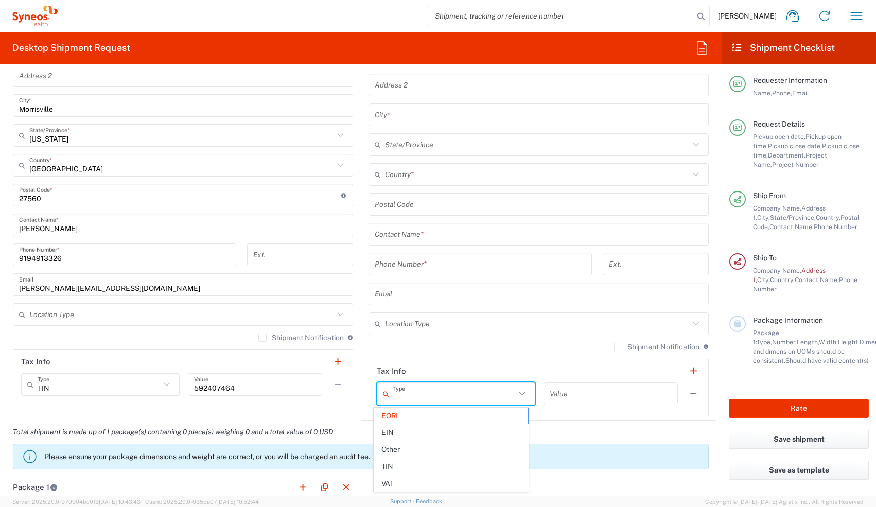
click at [511, 361] on header "Tax Info" at bounding box center [538, 370] width 339 height 23
type input "EORI"
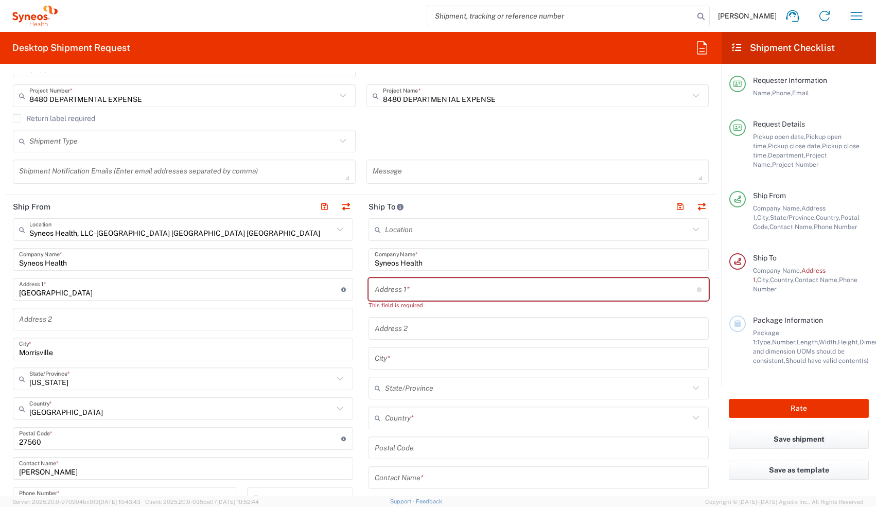
scroll to position [246, 0]
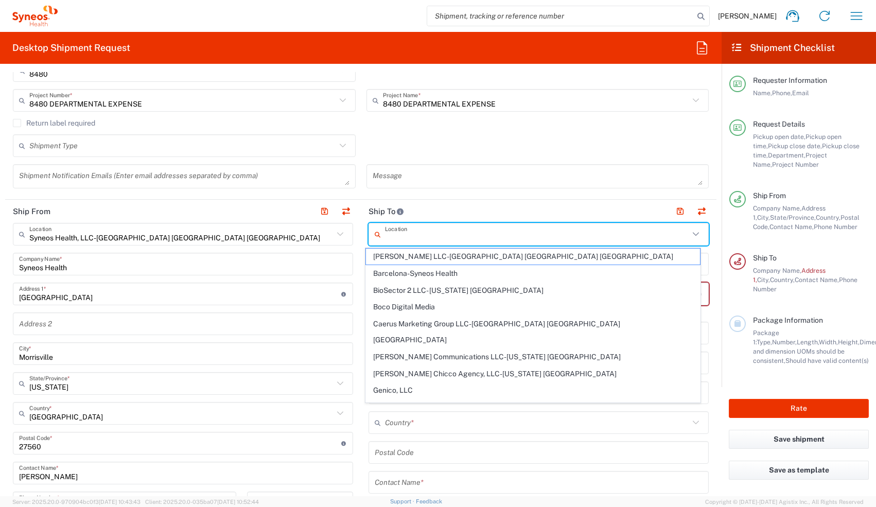
click at [634, 235] on input "text" at bounding box center [537, 234] width 304 height 18
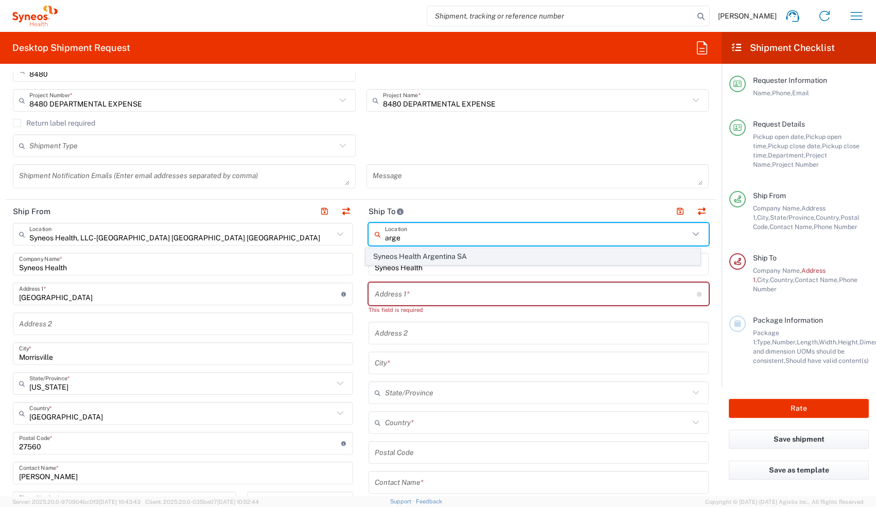
click at [550, 257] on span "Syneos Health Argentina SA" at bounding box center [533, 257] width 335 height 16
type input "Syneos Health Argentina SA"
type input "[STREET_ADDRESS]"
type input "[GEOGRAPHIC_DATA]"
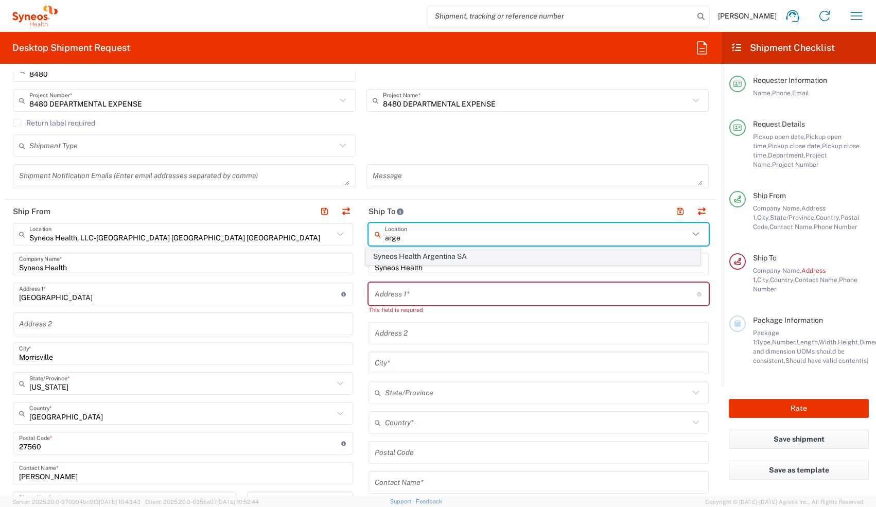
type input "[GEOGRAPHIC_DATA]"
type input "Sender/Shipper"
type input "Delivery Duty Paid"
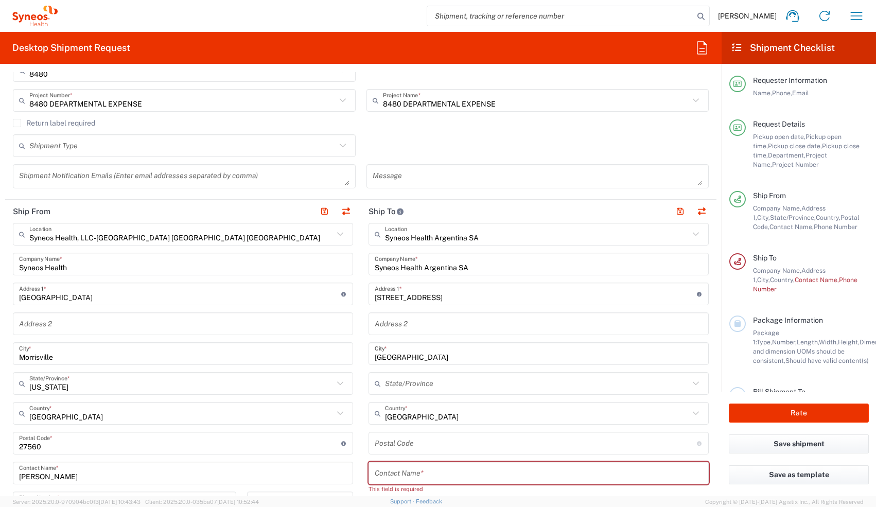
click at [494, 470] on input "text" at bounding box center [539, 473] width 328 height 18
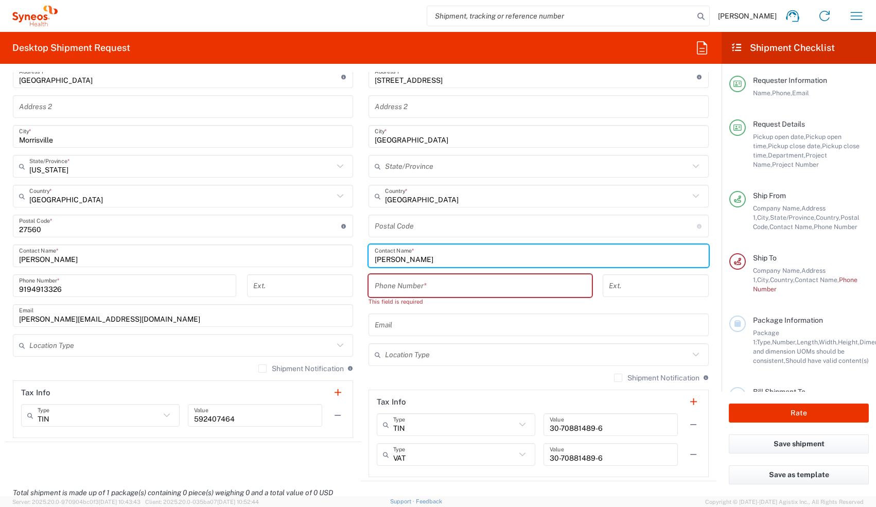
scroll to position [467, 0]
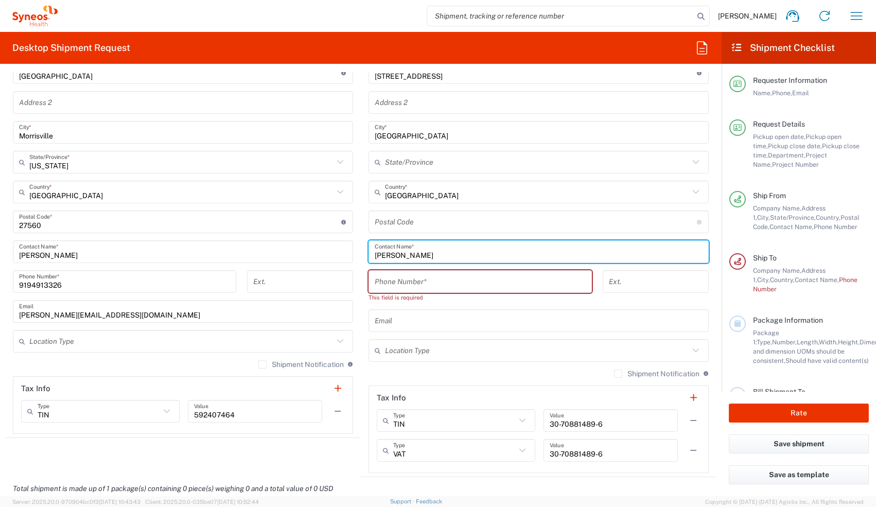
type input "[PERSON_NAME]"
click at [551, 285] on input "tel" at bounding box center [480, 282] width 211 height 18
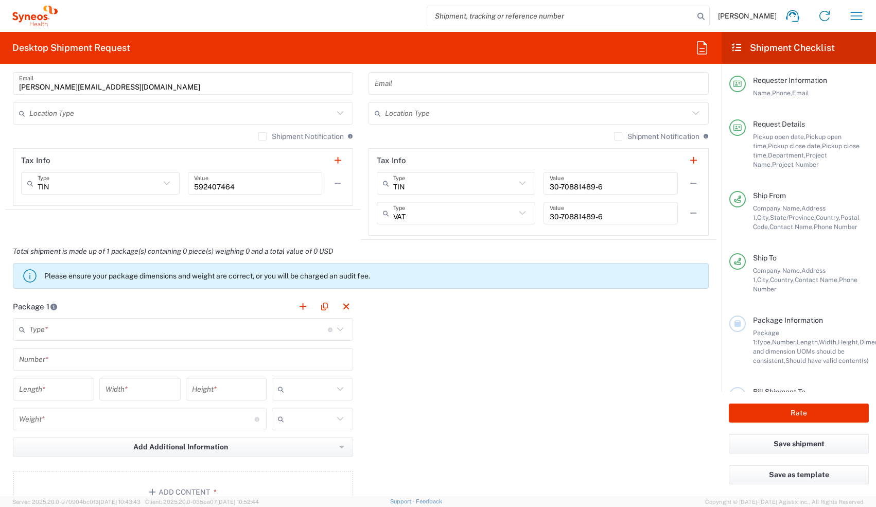
scroll to position [722, 0]
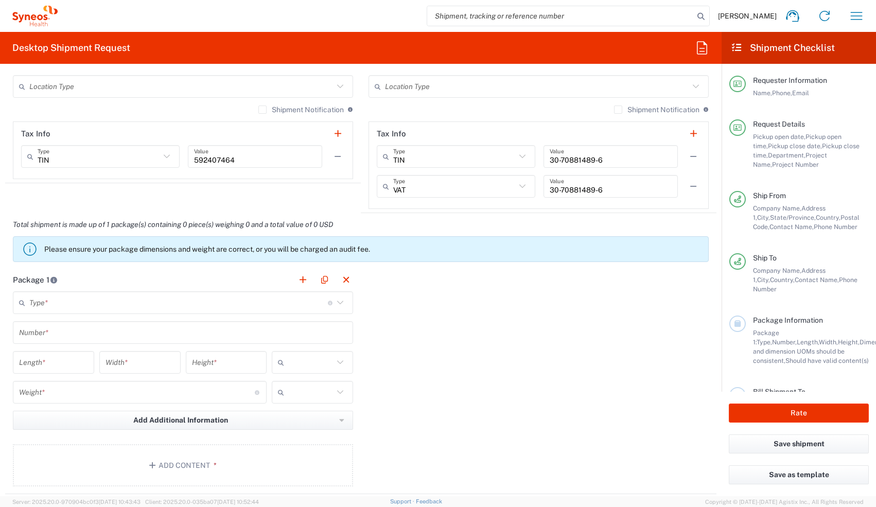
type input "9842505305"
click at [271, 300] on input "text" at bounding box center [178, 303] width 299 height 18
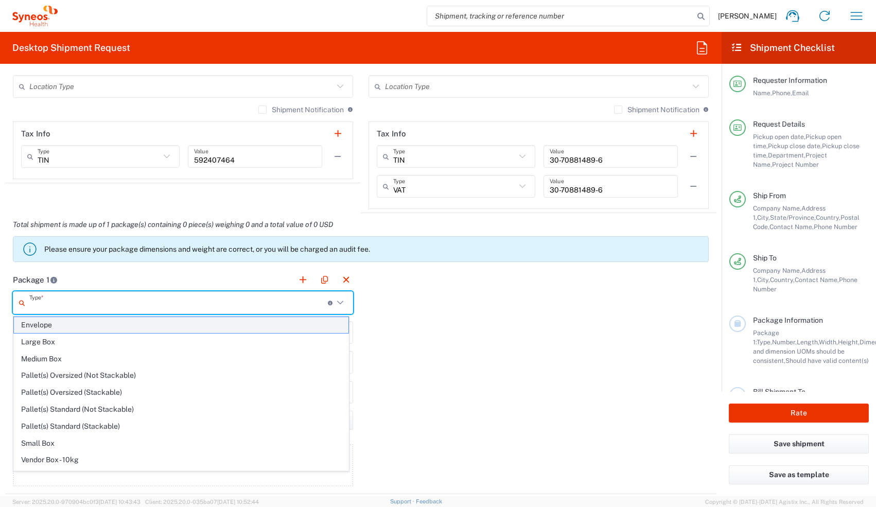
click at [233, 323] on span "Envelope" at bounding box center [181, 325] width 335 height 16
type input "Envelope"
type input "1"
type input "9.5"
type input "12.5"
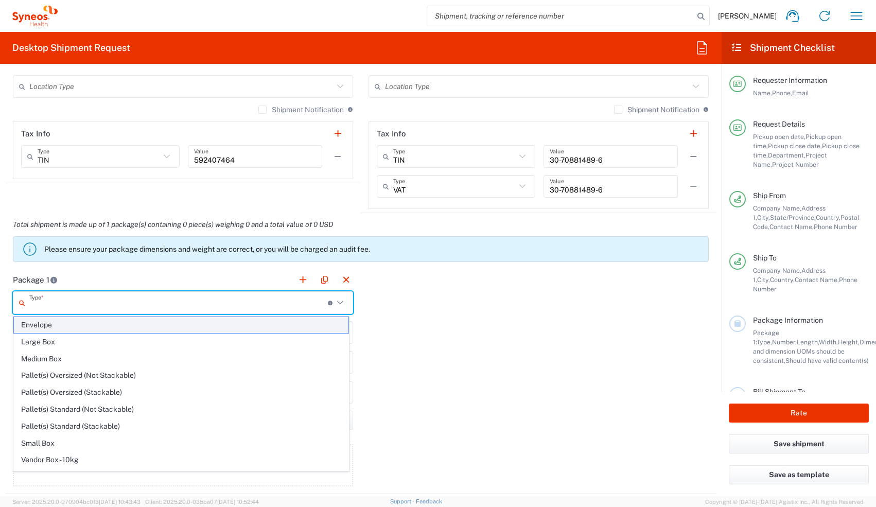
type input "0.25"
type input "in"
type input "0.45"
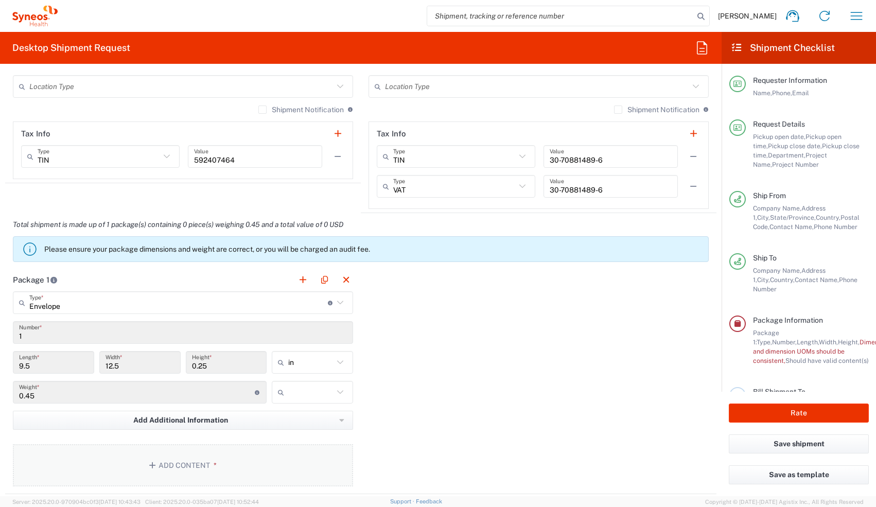
click at [196, 455] on button "Add Content *" at bounding box center [183, 465] width 340 height 42
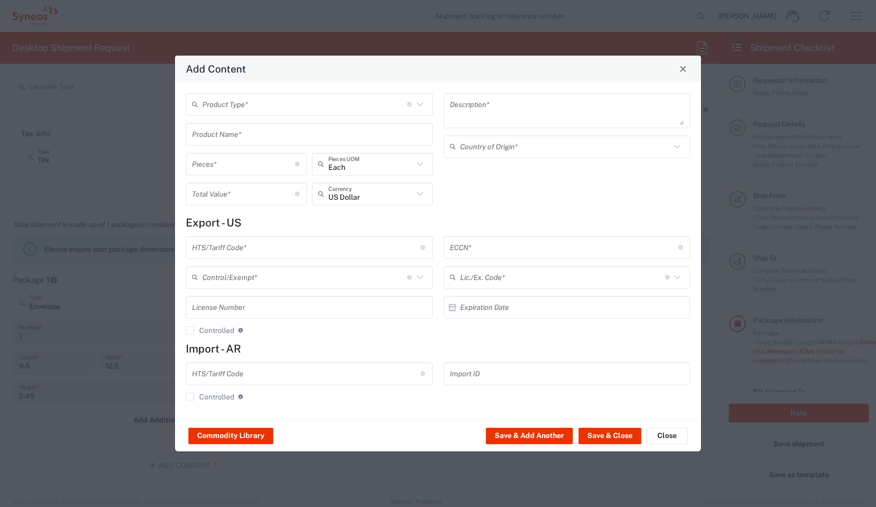
click at [306, 98] on input "text" at bounding box center [304, 104] width 205 height 18
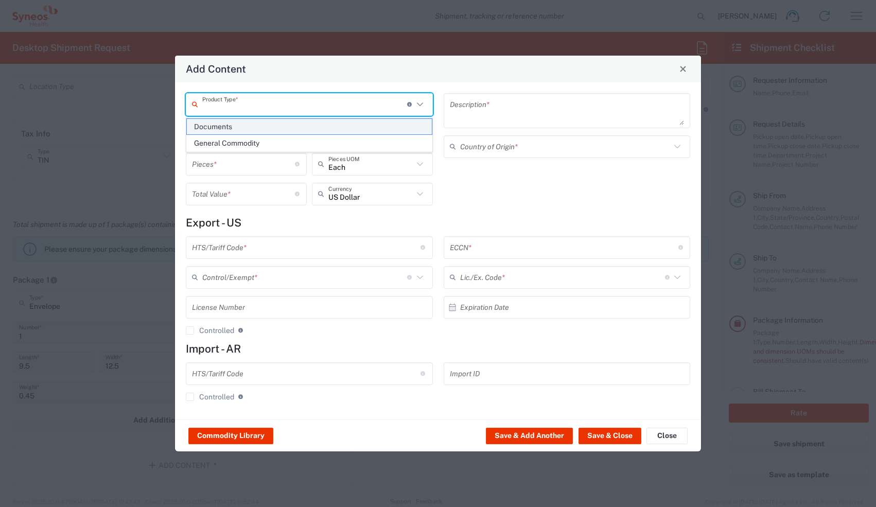
click at [300, 124] on span "Documents" at bounding box center [309, 127] width 245 height 16
type input "Documents"
type input "1"
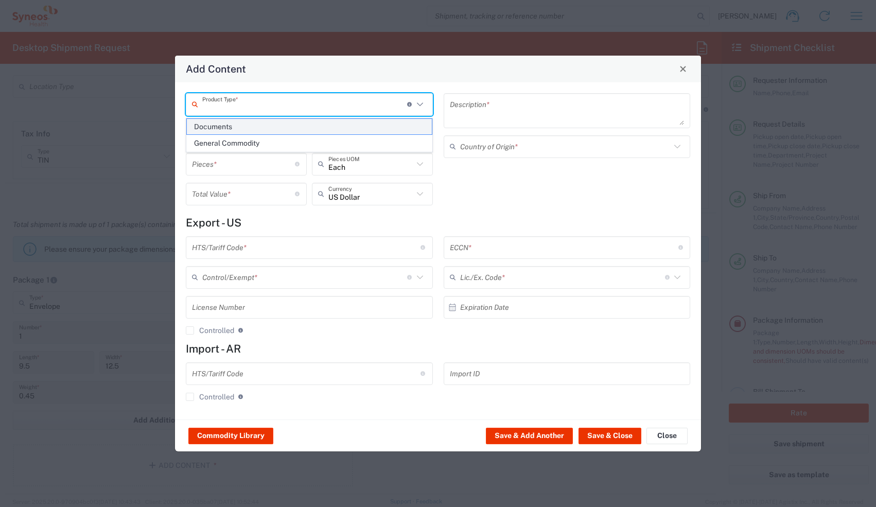
type textarea "Documents"
type input "[GEOGRAPHIC_DATA]"
type input "0000.00.0000"
type input "FTR Exemption"
type input "0000"
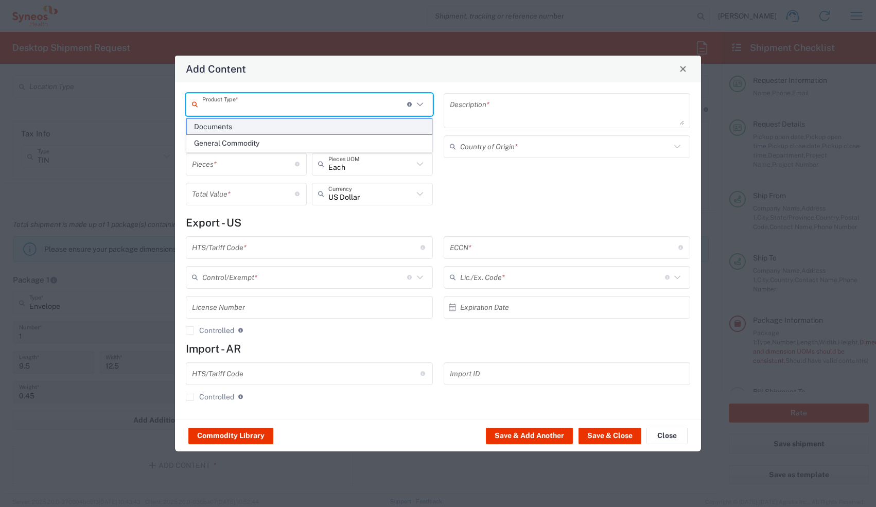
type input "0000.00.0000"
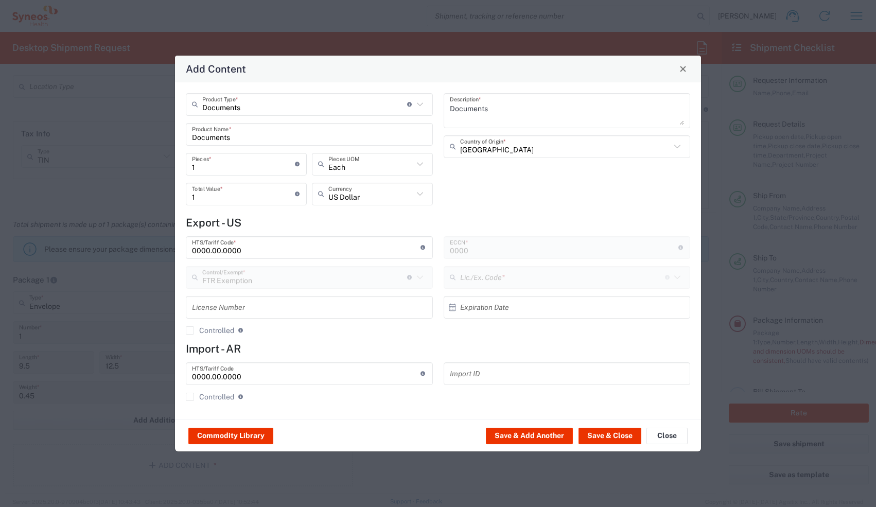
type input "30.37(a)"
click at [605, 436] on button "Save & Close" at bounding box center [610, 436] width 63 height 16
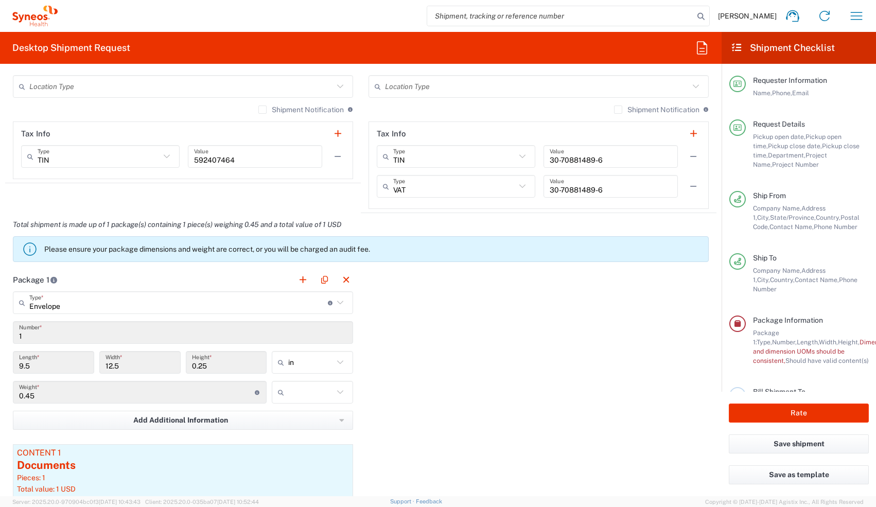
click at [300, 394] on input "text" at bounding box center [310, 392] width 45 height 16
click at [297, 427] on span "lbs" at bounding box center [309, 432] width 78 height 16
type input "lbs"
click at [792, 415] on button "Rate" at bounding box center [799, 413] width 140 height 19
type input "8480 DEPARTMENTAL EXPENSE"
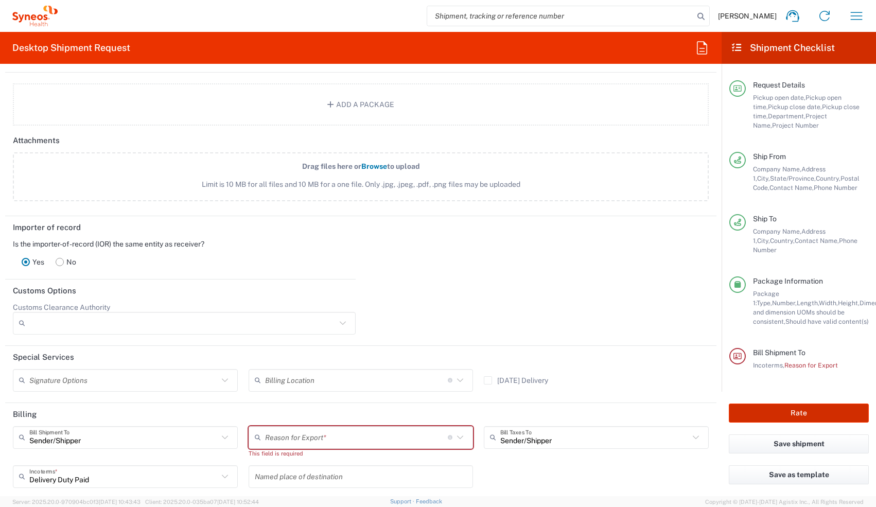
scroll to position [1206, 0]
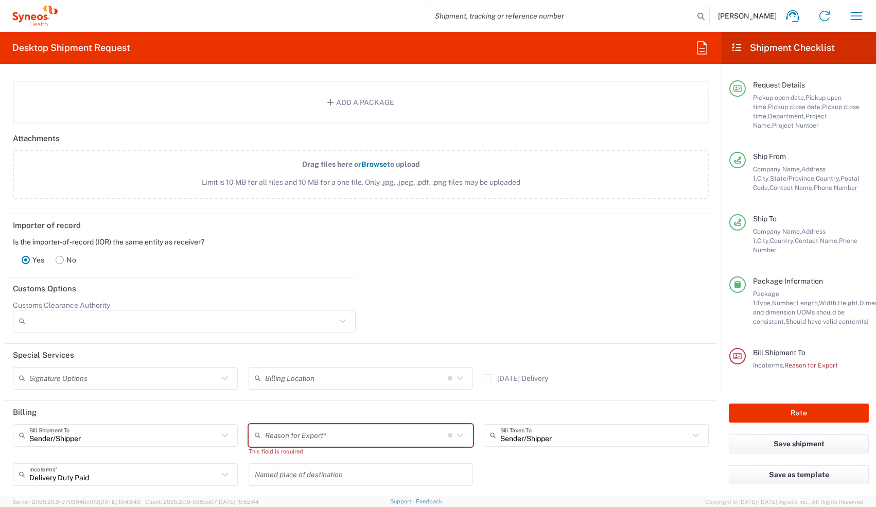
click at [422, 434] on input "text" at bounding box center [356, 435] width 183 height 18
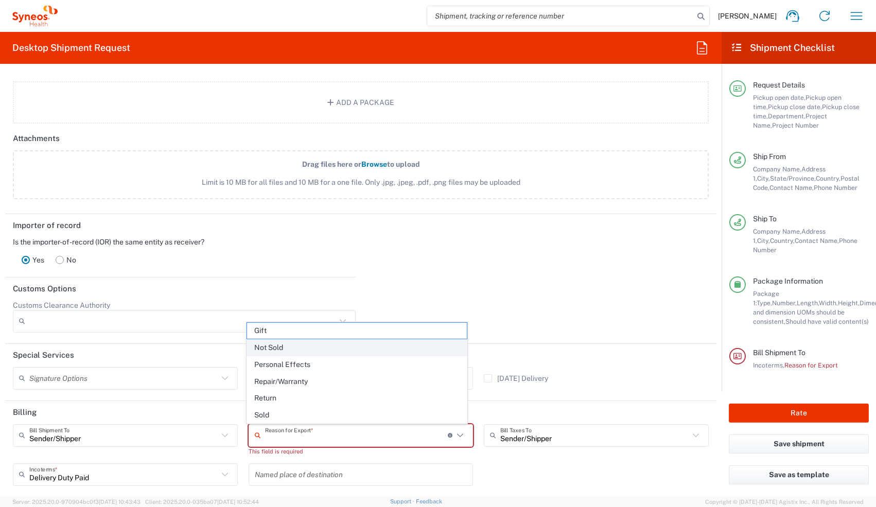
click at [373, 344] on span "Not Sold" at bounding box center [357, 348] width 220 height 16
type input "Not Sold"
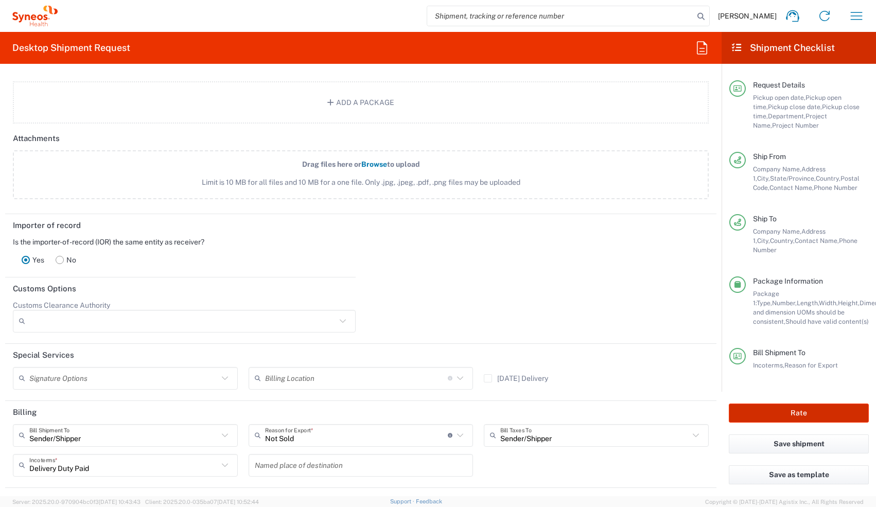
click at [796, 408] on button "Rate" at bounding box center [799, 413] width 140 height 19
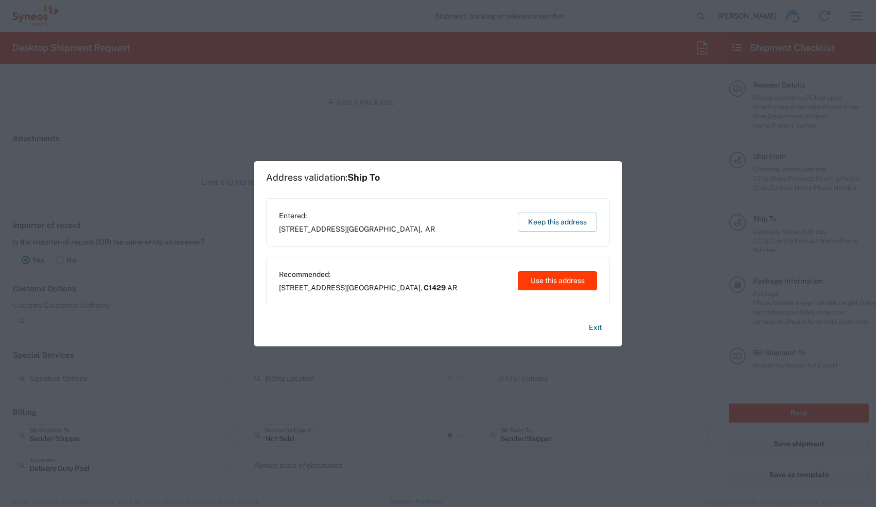
click at [567, 282] on button "Use this address" at bounding box center [557, 280] width 79 height 19
type input "C1429"
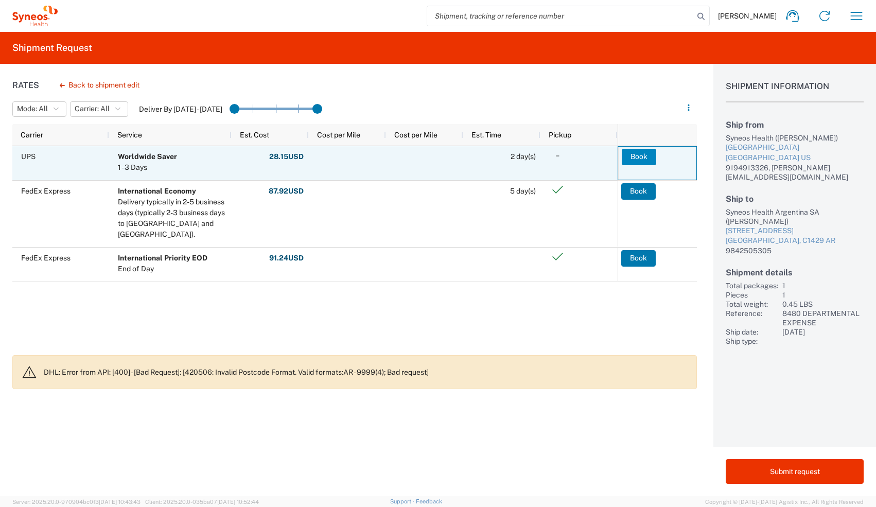
click at [628, 158] on button "Book" at bounding box center [639, 157] width 34 height 16
